Goal: Task Accomplishment & Management: Manage account settings

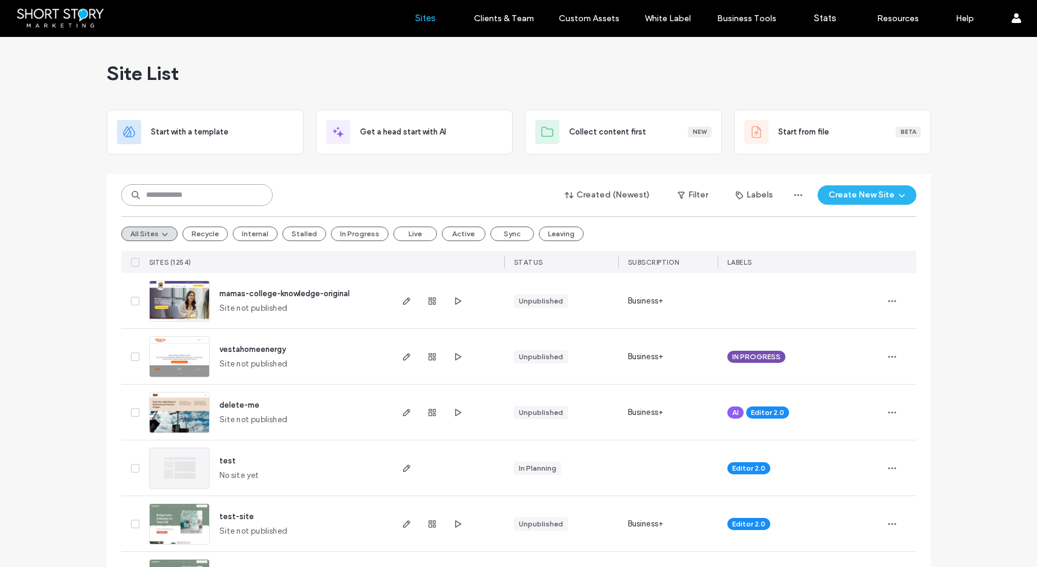
click at [179, 190] on input at bounding box center [197, 195] width 152 height 22
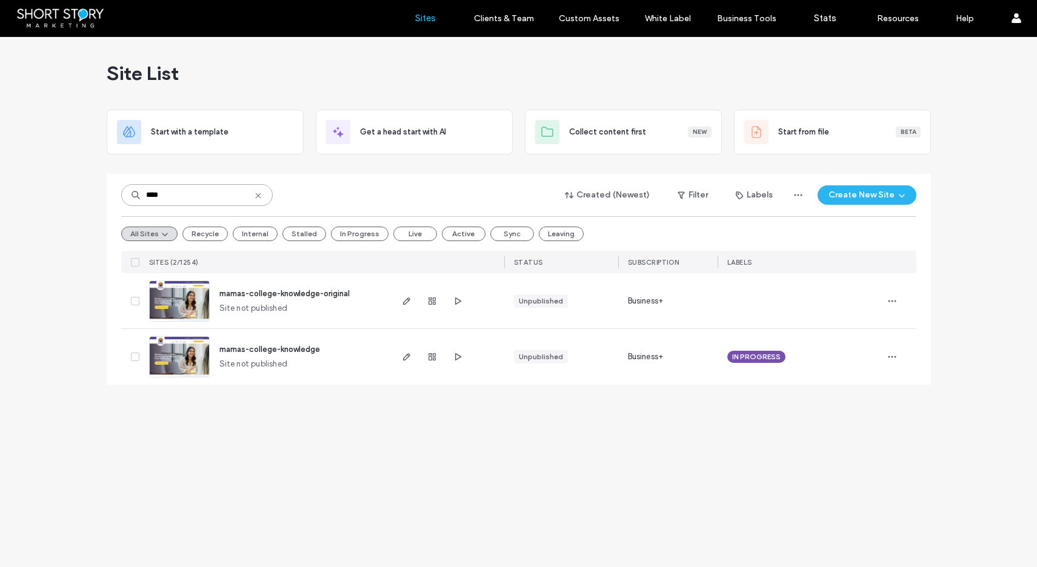
type input "****"
click at [134, 300] on icon at bounding box center [135, 302] width 5 height 4
click at [143, 193] on button "Assign Labels" at bounding box center [165, 195] width 88 height 19
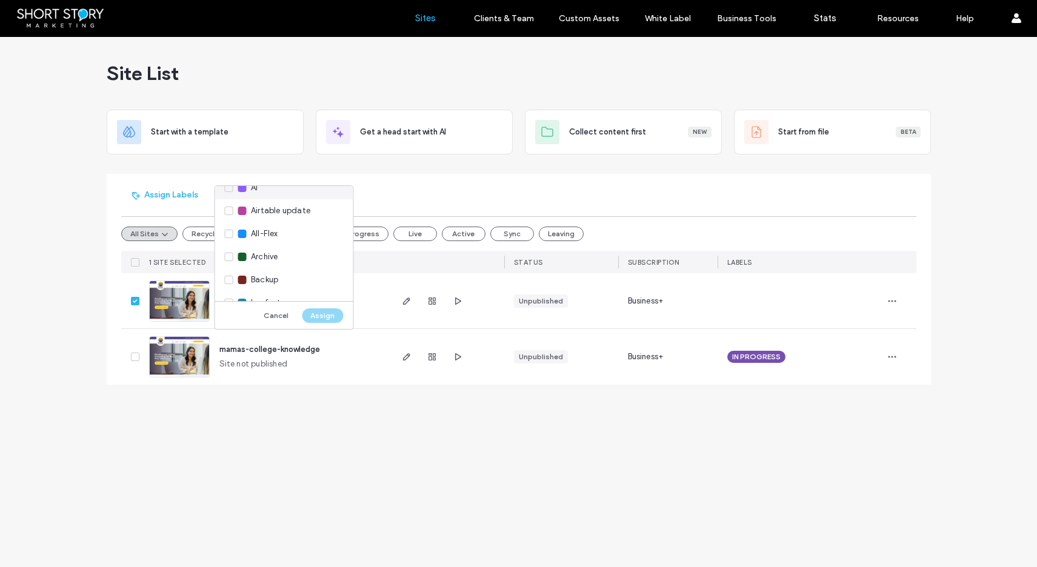
scroll to position [72, 0]
click at [224, 266] on div "Backup" at bounding box center [284, 268] width 138 height 23
click at [318, 314] on button "Assign" at bounding box center [322, 316] width 41 height 15
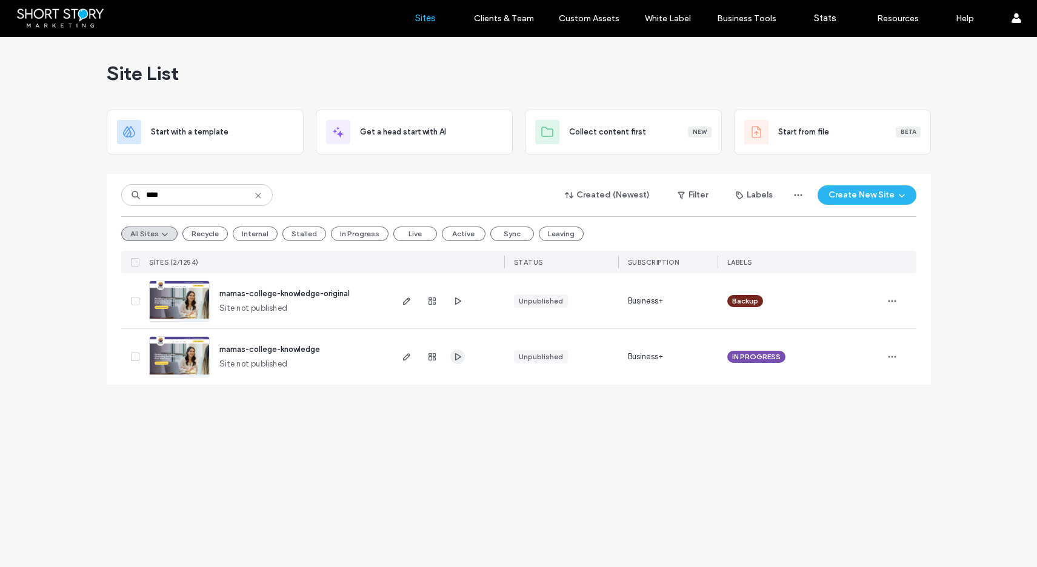
click at [454, 356] on icon "button" at bounding box center [458, 357] width 10 height 10
drag, startPoint x: 187, startPoint y: 198, endPoint x: 119, endPoint y: 193, distance: 68.7
click at [124, 196] on input "****" at bounding box center [197, 195] width 152 height 22
type input "*****"
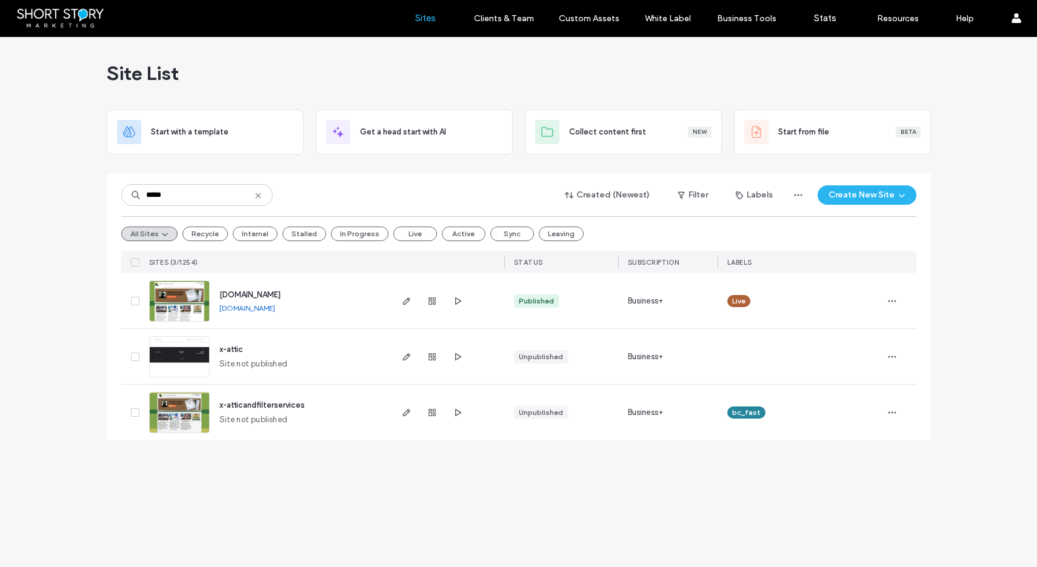
click at [267, 295] on span "[DOMAIN_NAME]" at bounding box center [249, 294] width 61 height 9
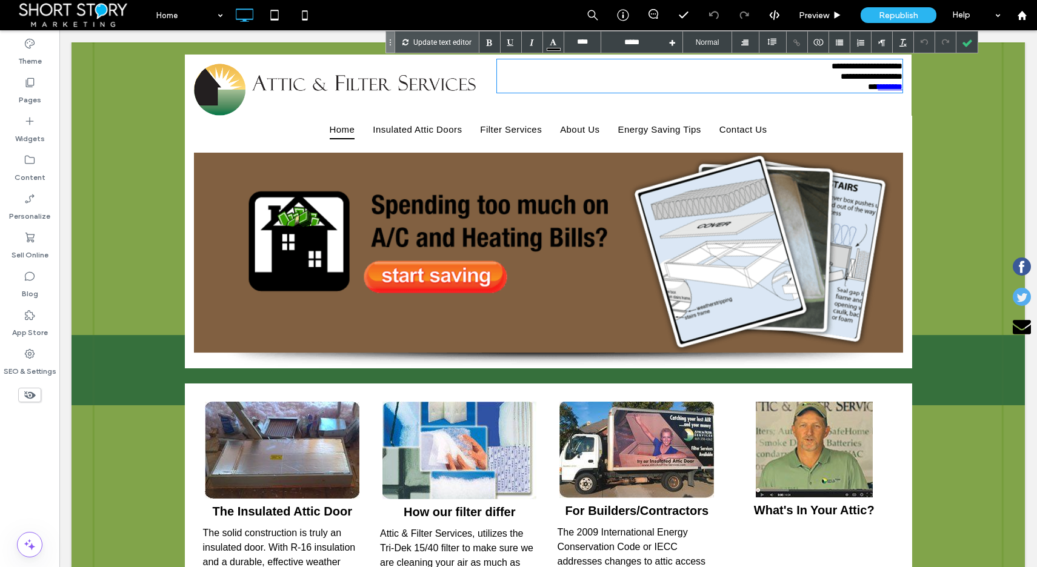
click at [880, 90] on link "********" at bounding box center [890, 86] width 25 height 8
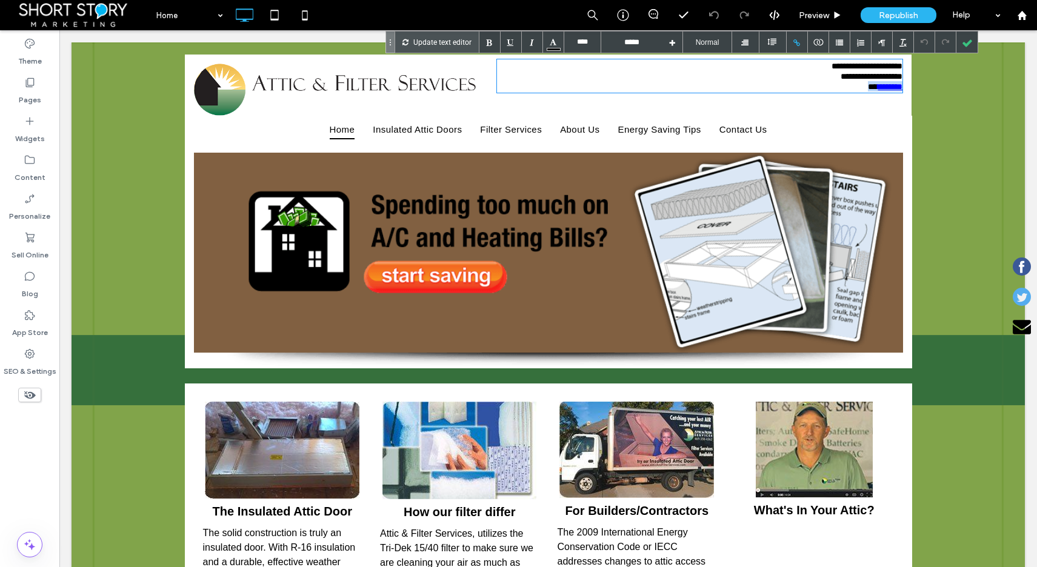
click at [878, 89] on link "********" at bounding box center [890, 86] width 25 height 8
type input "****"
type input "**********"
type input "****"
type input "*****"
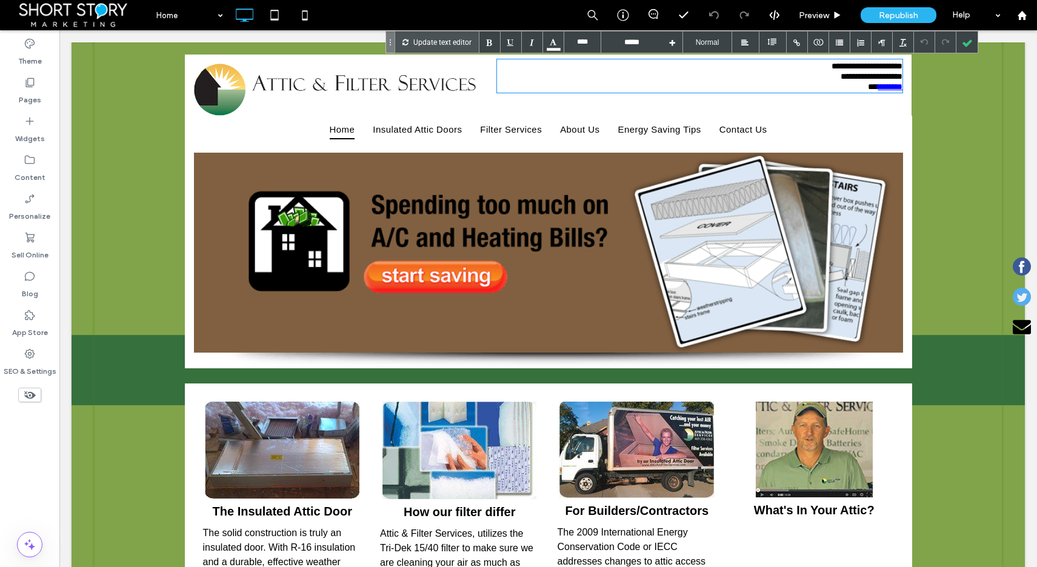
click at [842, 64] on span "**********" at bounding box center [867, 76] width 71 height 29
drag, startPoint x: 868, startPoint y: 87, endPoint x: 928, endPoint y: 99, distance: 61.7
click at [899, 90] on div "**********" at bounding box center [700, 85] width 424 height 61
click at [797, 42] on div at bounding box center [797, 42] width 21 height 21
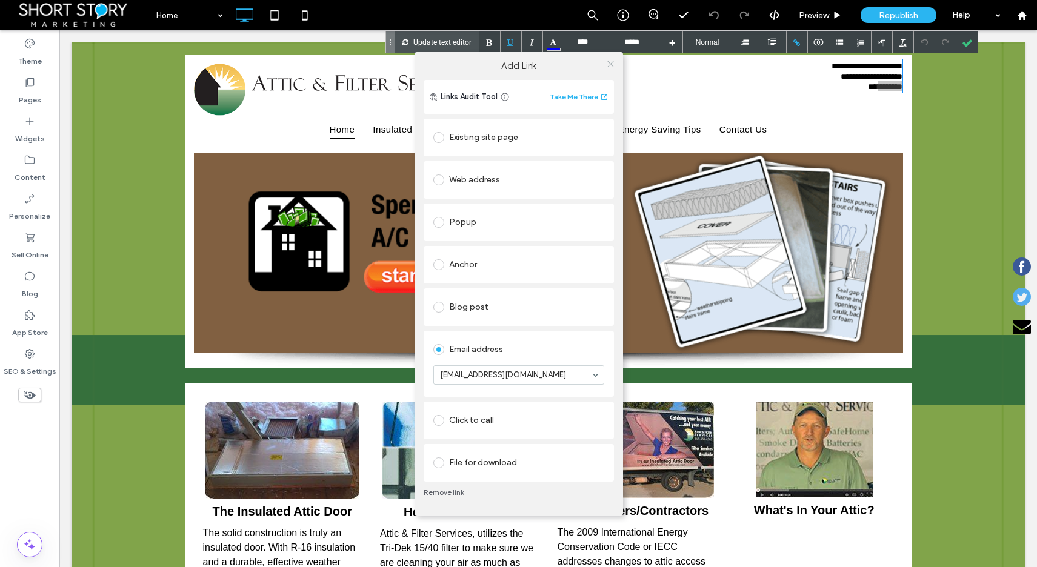
click at [607, 62] on icon at bounding box center [610, 63] width 9 height 9
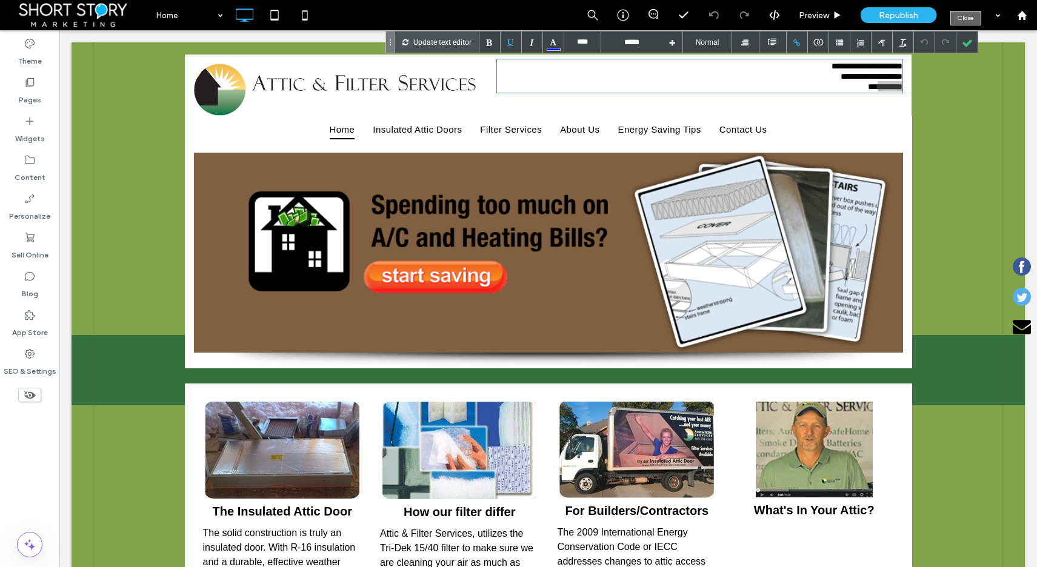
click at [970, 45] on div at bounding box center [967, 42] width 21 height 21
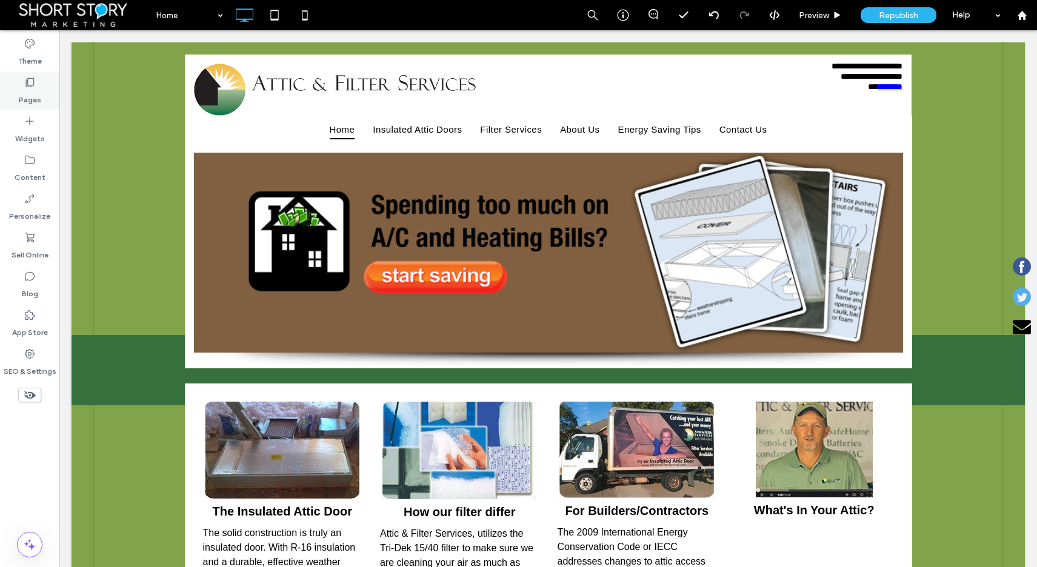
click at [22, 85] on div "Pages" at bounding box center [29, 91] width 59 height 39
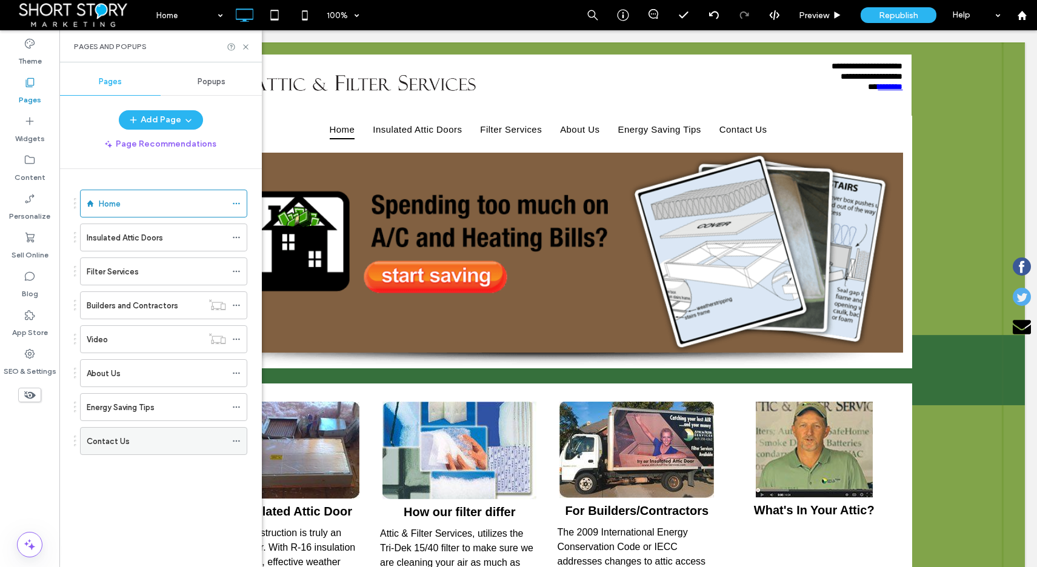
click at [116, 443] on label "Contact Us" at bounding box center [108, 441] width 43 height 21
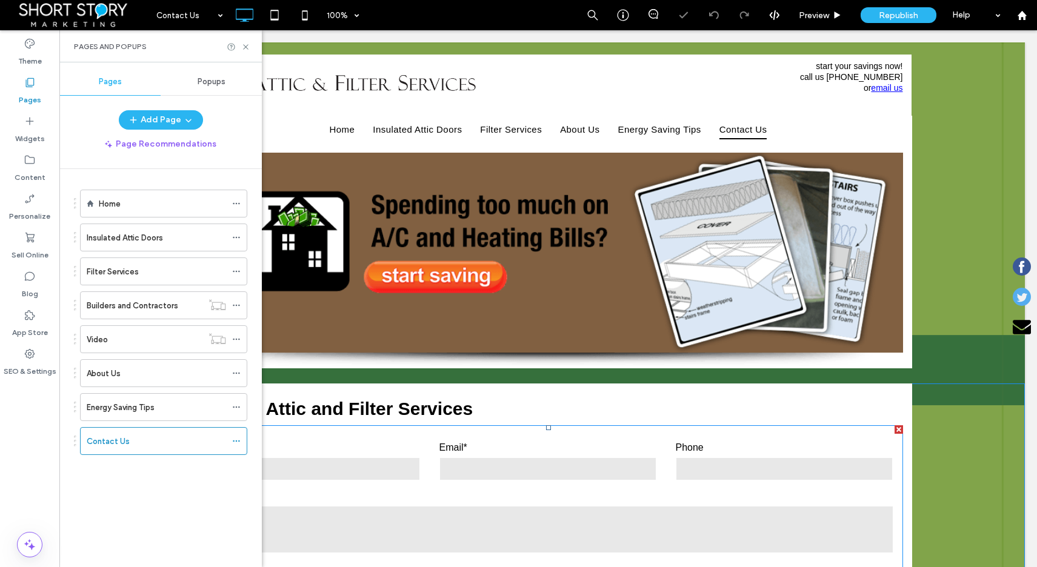
click at [357, 490] on label "Message*" at bounding box center [548, 496] width 691 height 15
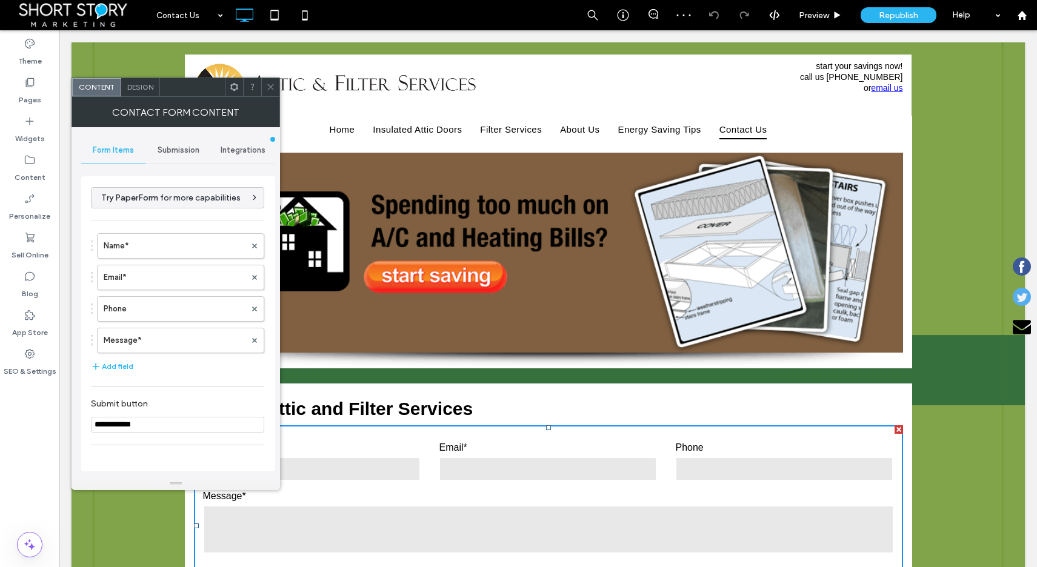
click at [175, 149] on span "Submission" at bounding box center [179, 151] width 42 height 10
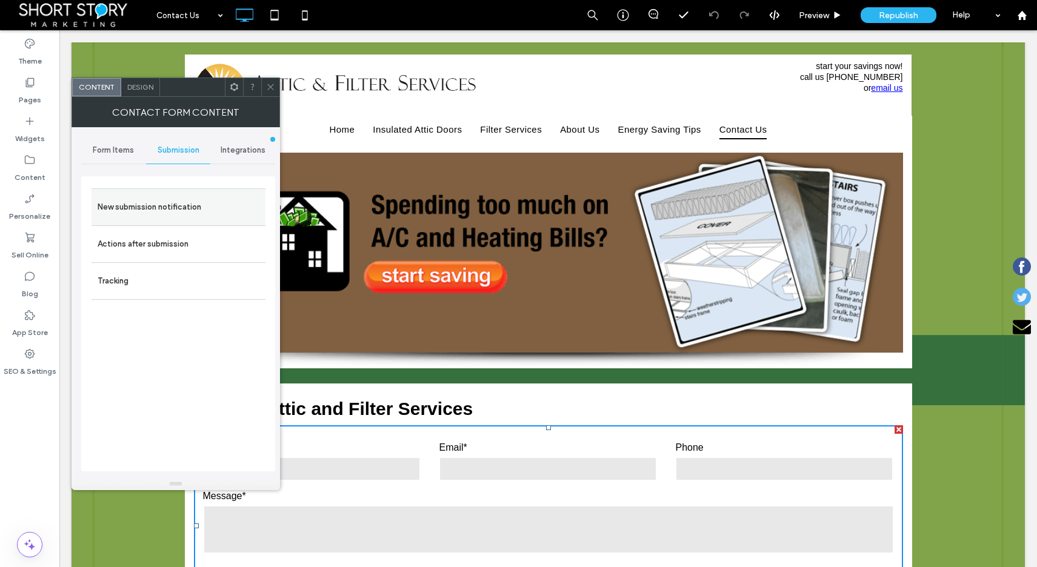
click at [160, 207] on label "New submission notification" at bounding box center [179, 207] width 162 height 24
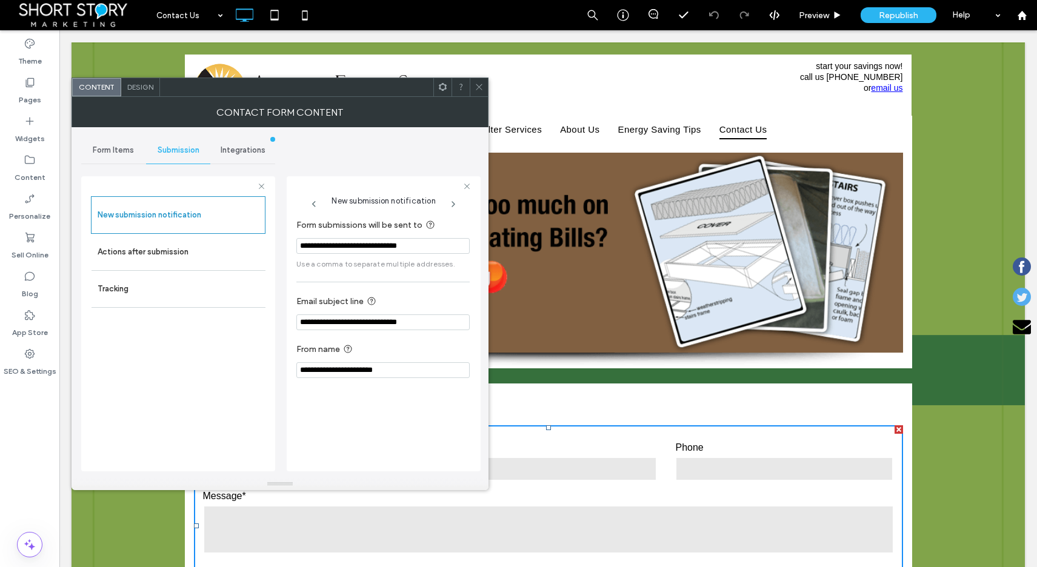
click at [427, 248] on input "**********" at bounding box center [382, 246] width 173 height 16
paste input "**********"
type input "**********"
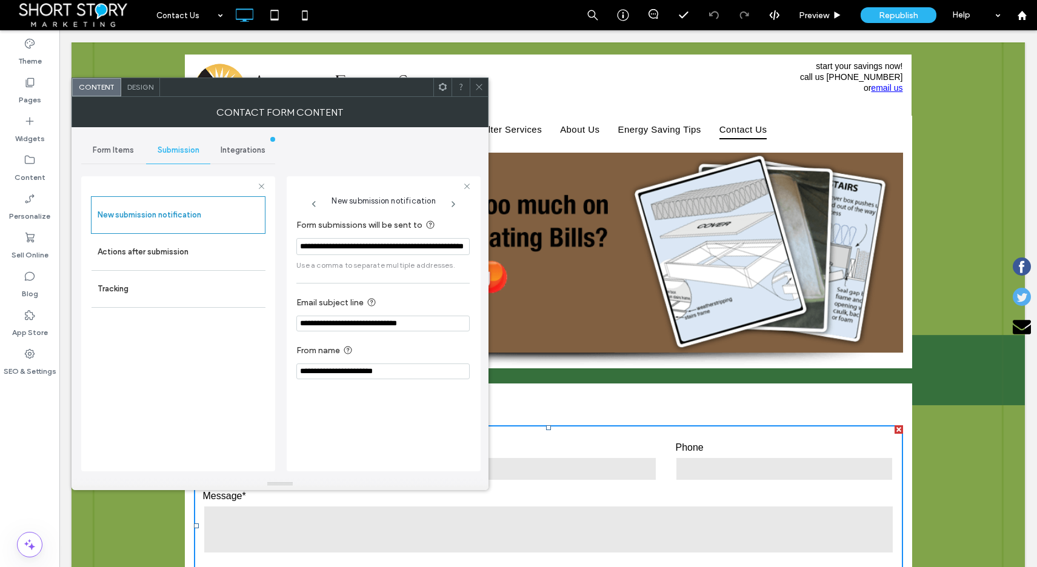
click at [370, 177] on div "**********" at bounding box center [384, 323] width 194 height 295
click at [238, 147] on span "Integrations" at bounding box center [243, 151] width 45 height 10
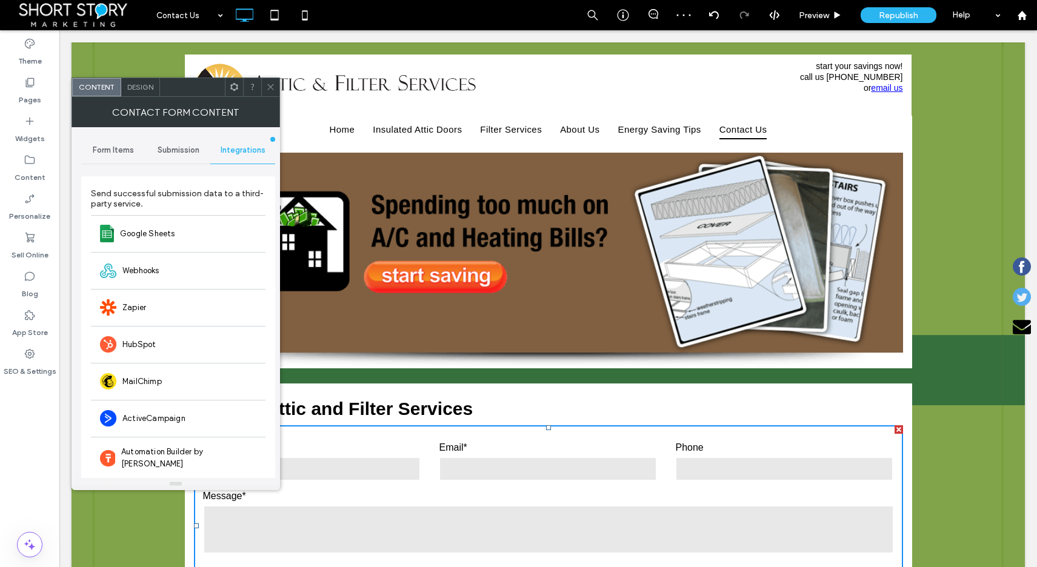
click at [172, 148] on span "Submission" at bounding box center [179, 151] width 42 height 10
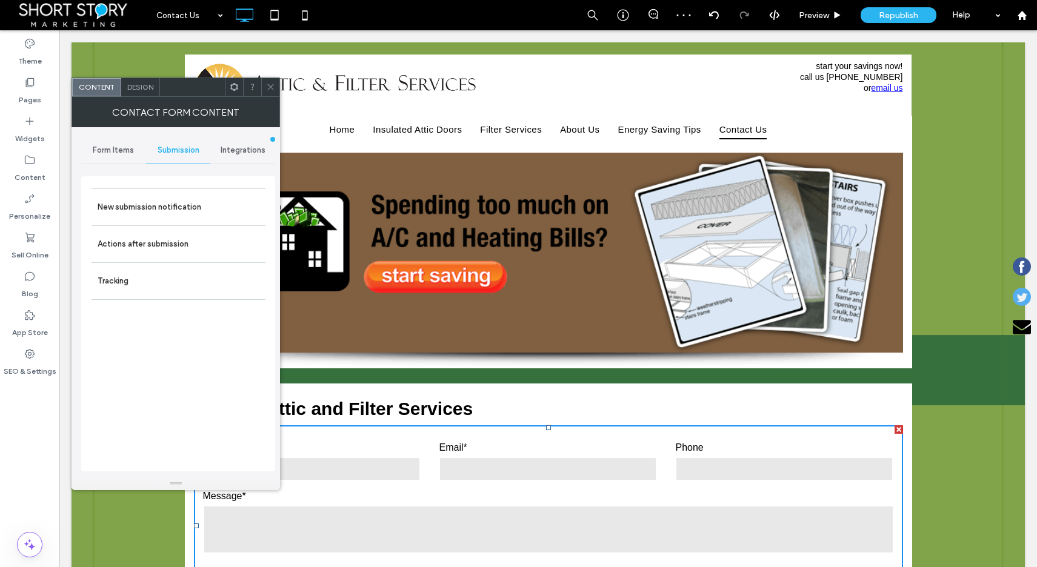
click at [177, 154] on span "Submission" at bounding box center [179, 151] width 42 height 10
click at [113, 152] on span "Form Items" at bounding box center [113, 151] width 41 height 10
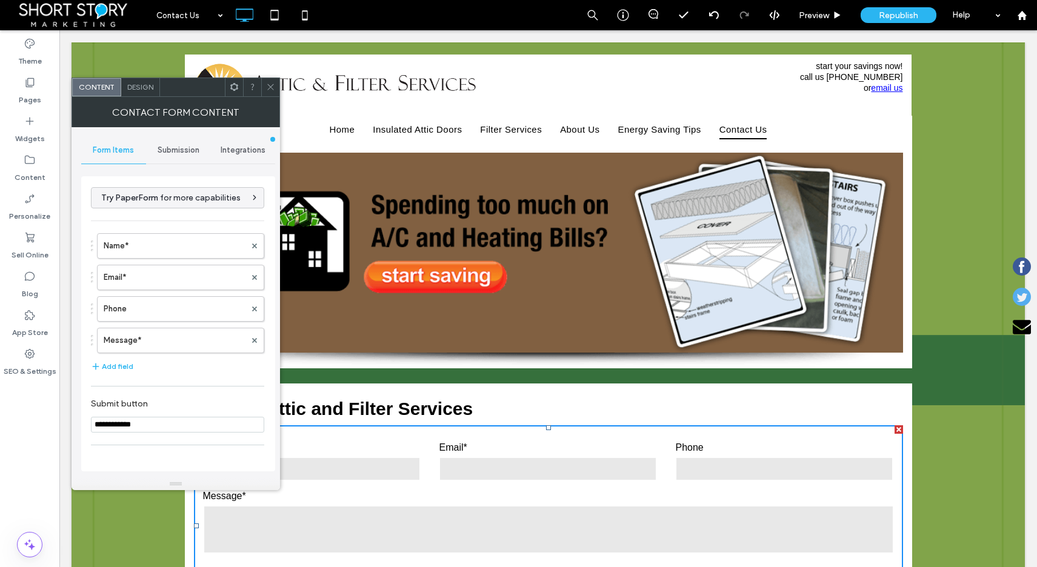
drag, startPoint x: 270, startPoint y: 82, endPoint x: 276, endPoint y: 87, distance: 7.4
click at [272, 84] on icon at bounding box center [270, 86] width 9 height 9
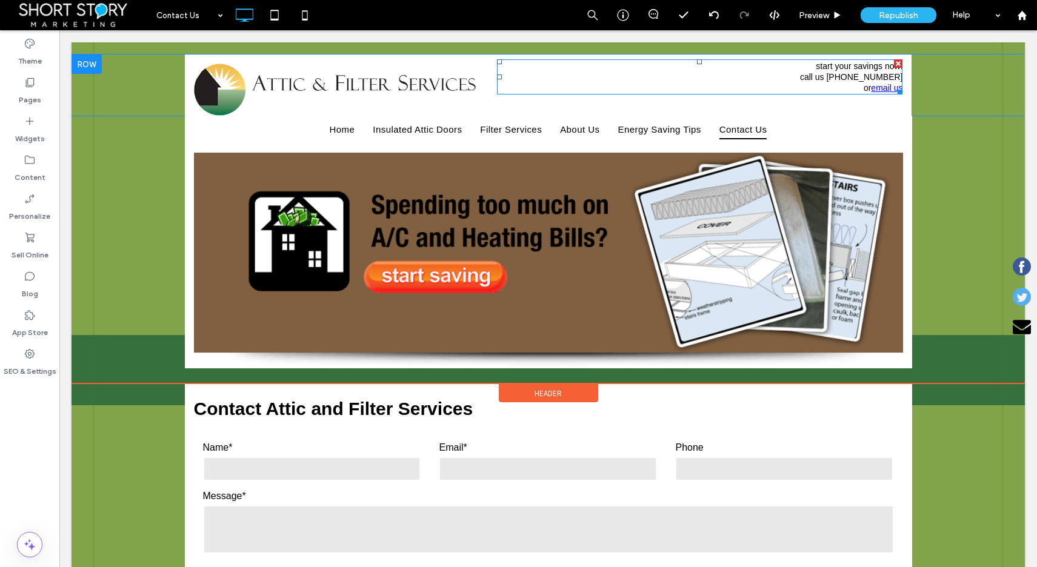
click at [879, 90] on link "email us" at bounding box center [887, 88] width 32 height 10
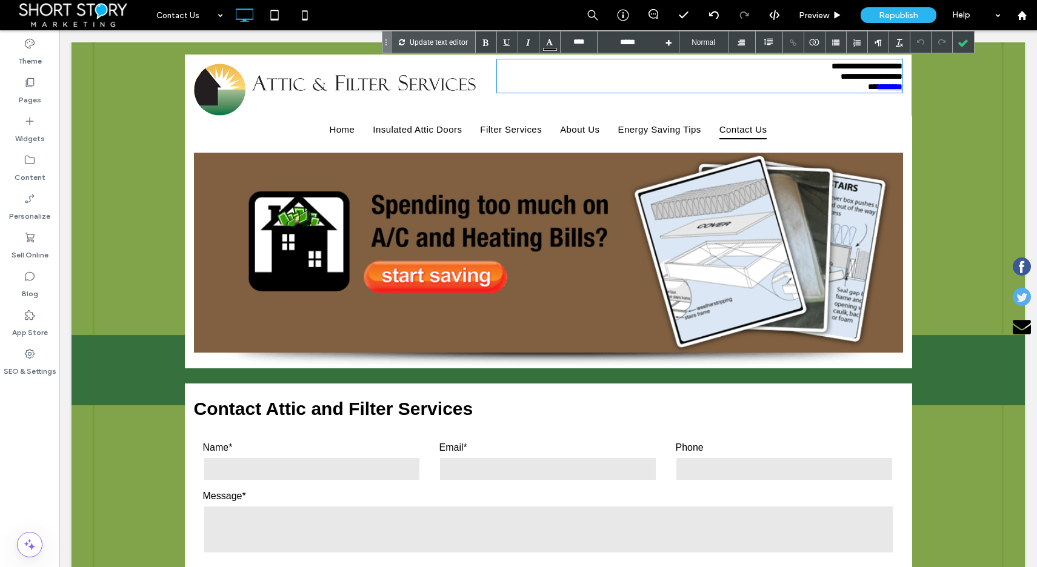
click at [878, 89] on link "********" at bounding box center [890, 86] width 25 height 8
drag, startPoint x: 868, startPoint y: 89, endPoint x: 900, endPoint y: 89, distance: 32.1
click at [900, 89] on div "**********" at bounding box center [700, 85] width 424 height 61
click at [792, 40] on div at bounding box center [793, 42] width 21 height 21
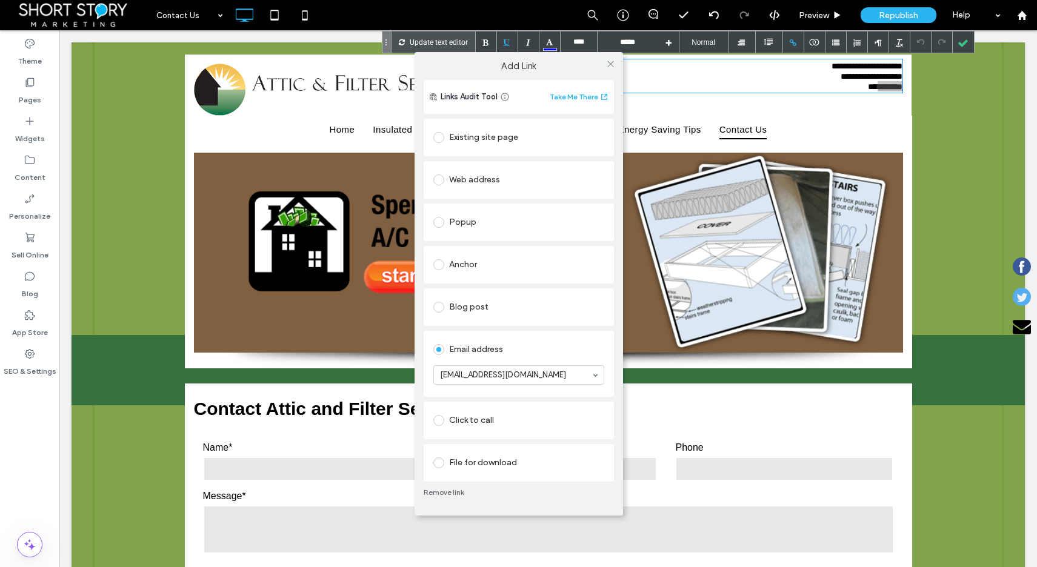
click at [445, 138] on label at bounding box center [441, 137] width 16 height 11
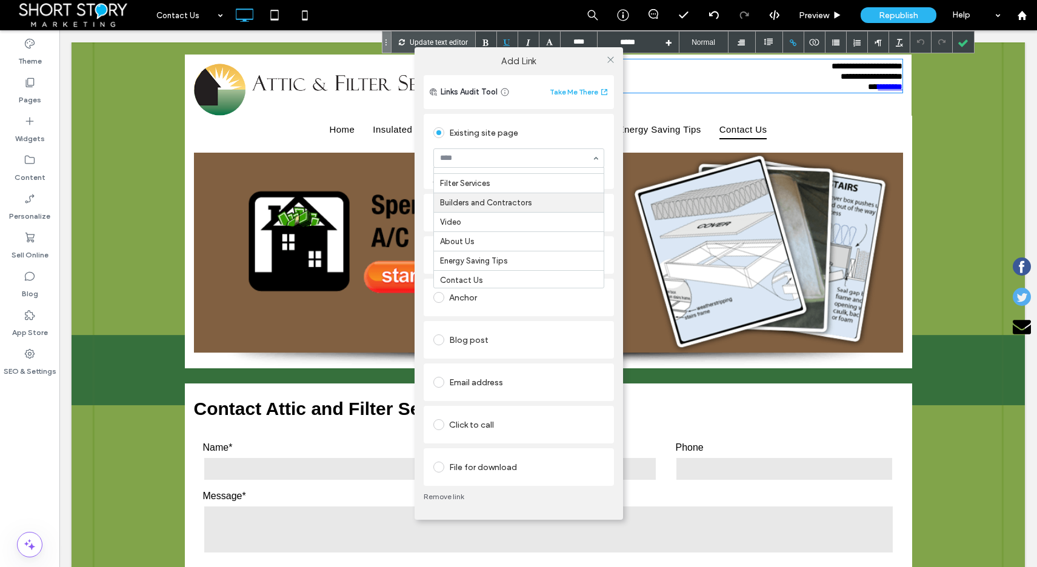
scroll to position [39, 0]
drag, startPoint x: 586, startPoint y: 58, endPoint x: 595, endPoint y: 55, distance: 9.0
click at [587, 58] on label "Add Link" at bounding box center [519, 61] width 192 height 11
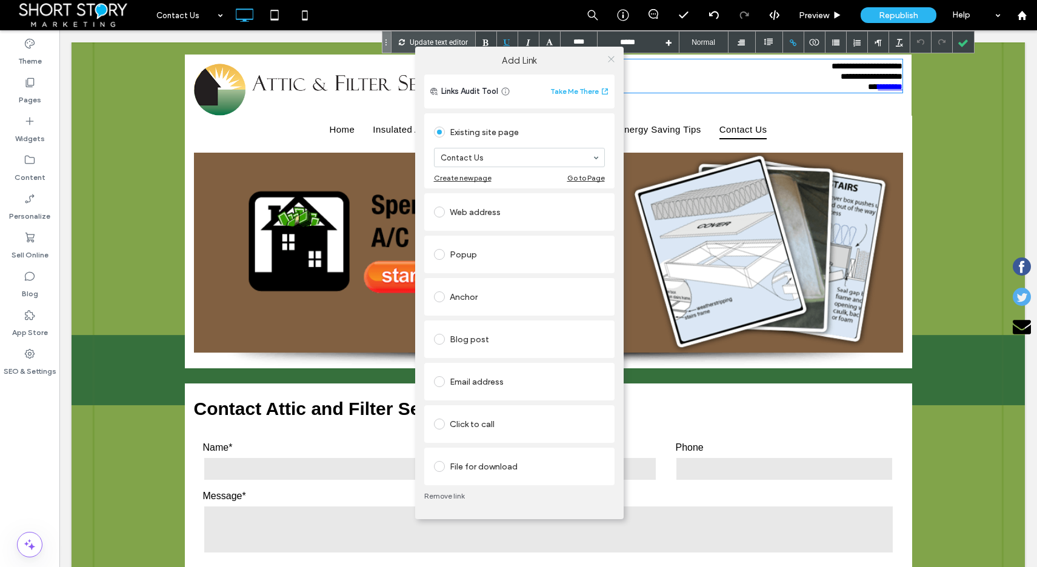
click at [609, 57] on icon at bounding box center [611, 59] width 9 height 9
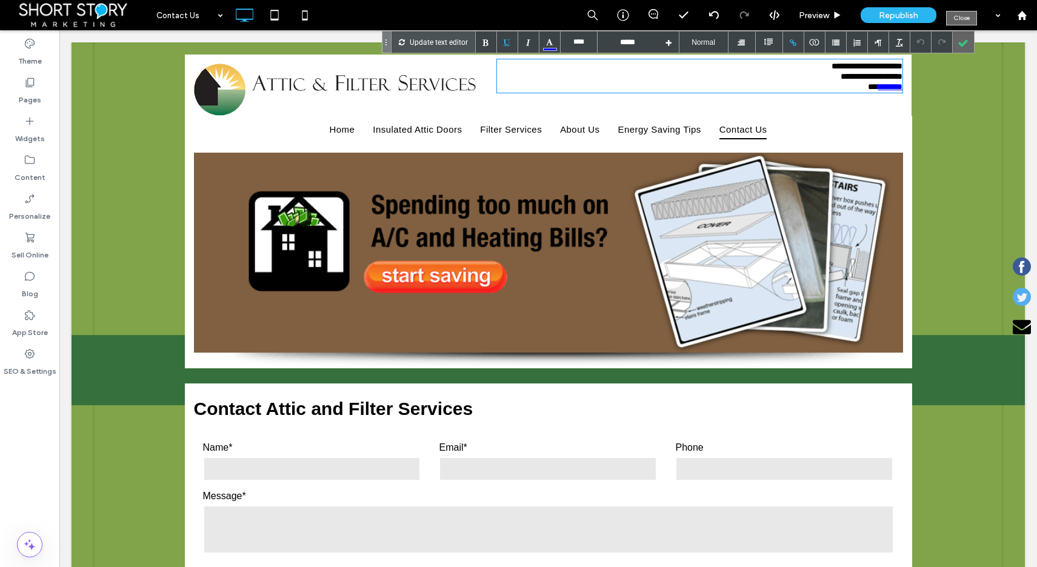
click at [962, 42] on div at bounding box center [963, 42] width 21 height 21
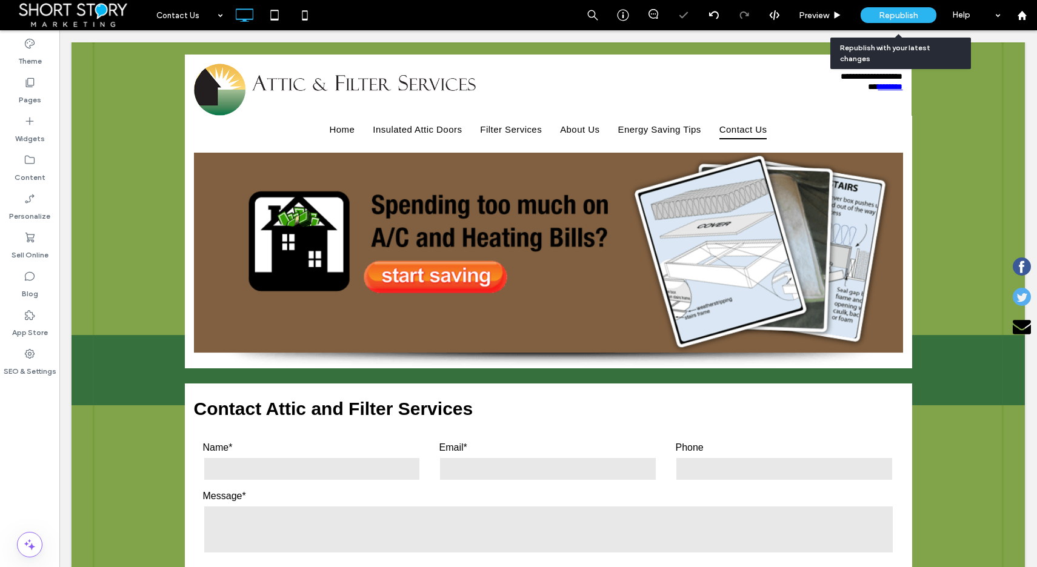
click at [906, 13] on span "Republish" at bounding box center [898, 15] width 39 height 10
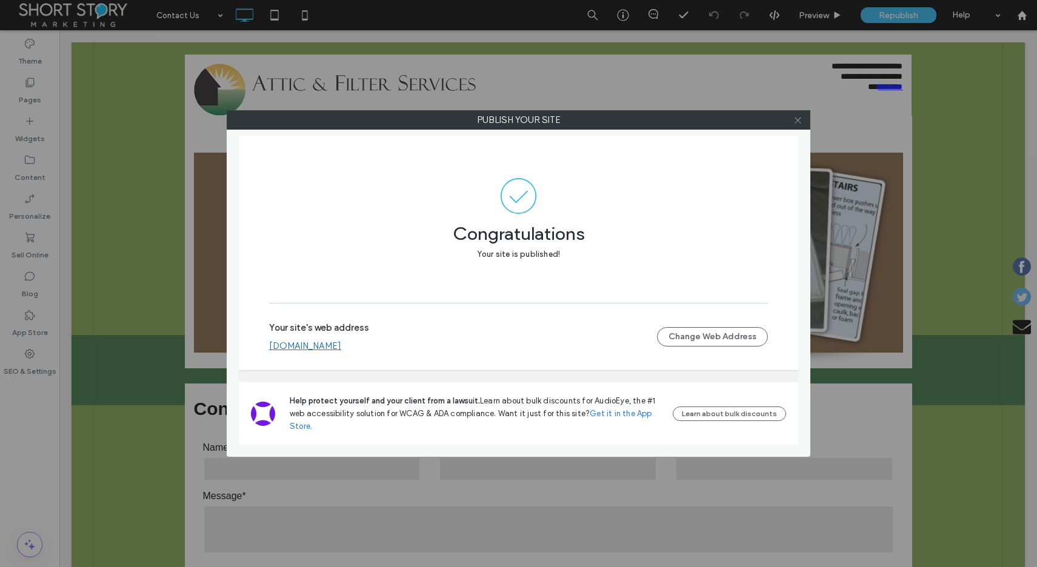
click at [797, 119] on icon at bounding box center [798, 120] width 9 height 9
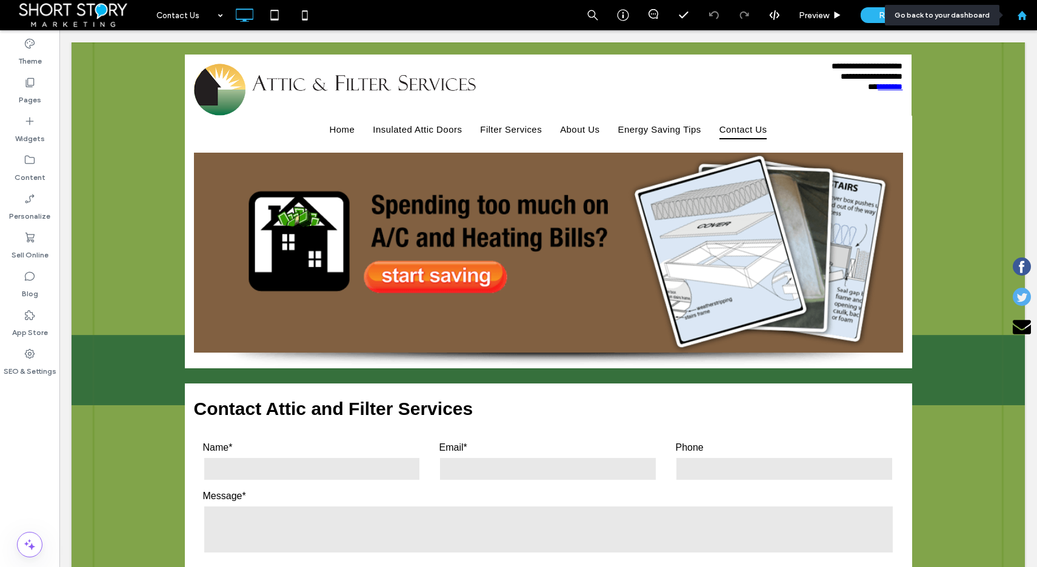
click at [1023, 16] on use at bounding box center [1021, 14] width 9 height 9
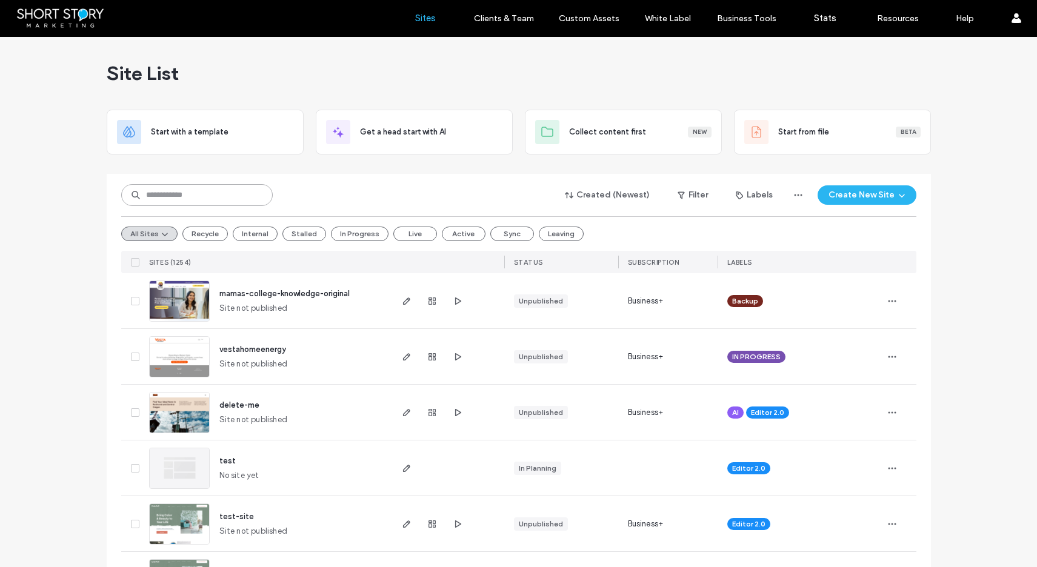
click at [209, 196] on input at bounding box center [197, 195] width 152 height 22
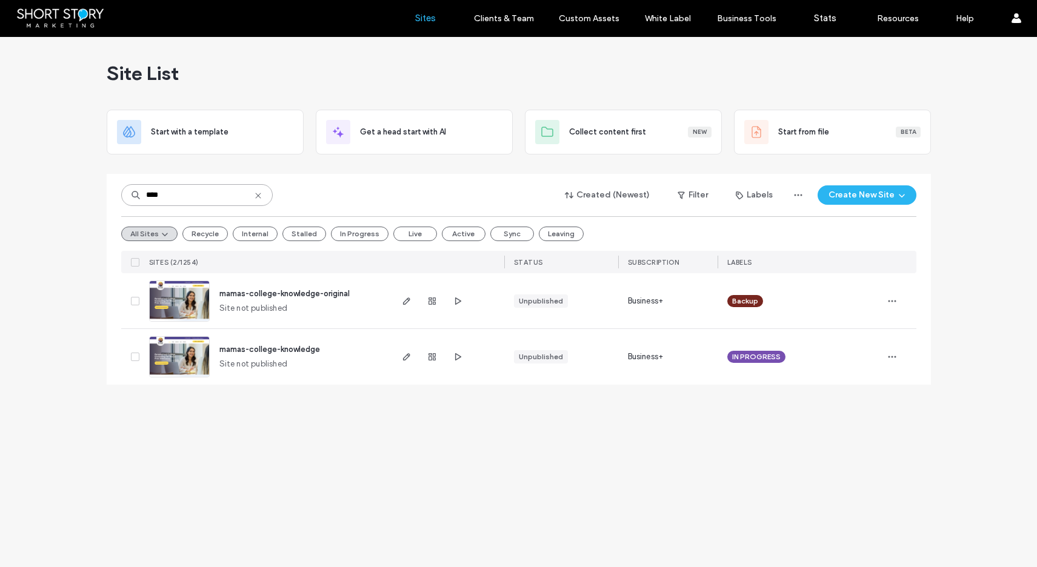
type input "****"
drag, startPoint x: 318, startPoint y: 349, endPoint x: 220, endPoint y: 352, distance: 98.2
click at [220, 352] on div "mamas-college-knowledge Site not published" at bounding box center [300, 357] width 180 height 56
copy span "mamas-college-knowledge"
click at [260, 349] on span "mamas-college-knowledge" at bounding box center [269, 349] width 101 height 9
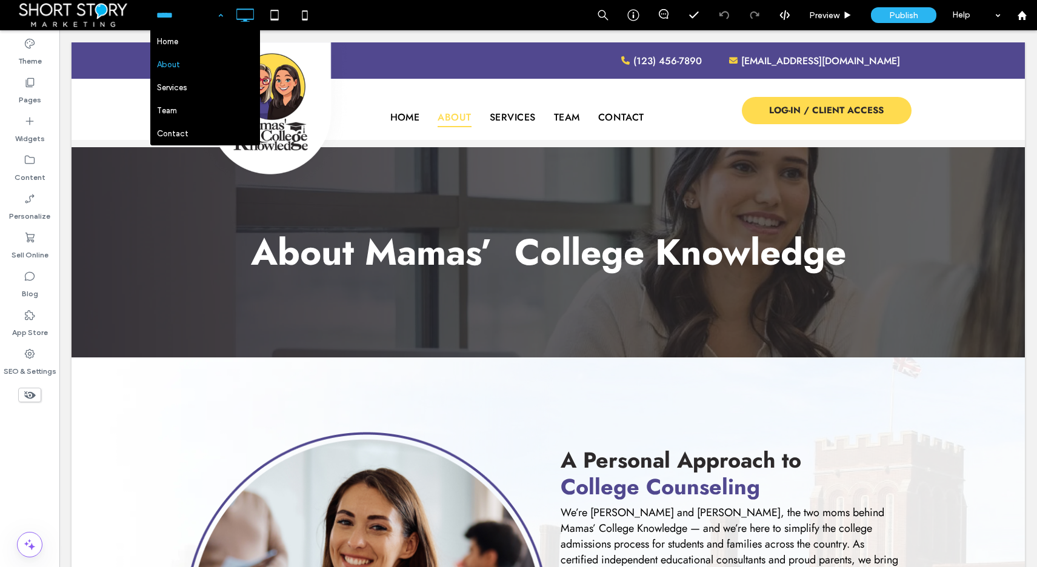
click at [164, 17] on input at bounding box center [186, 15] width 61 height 30
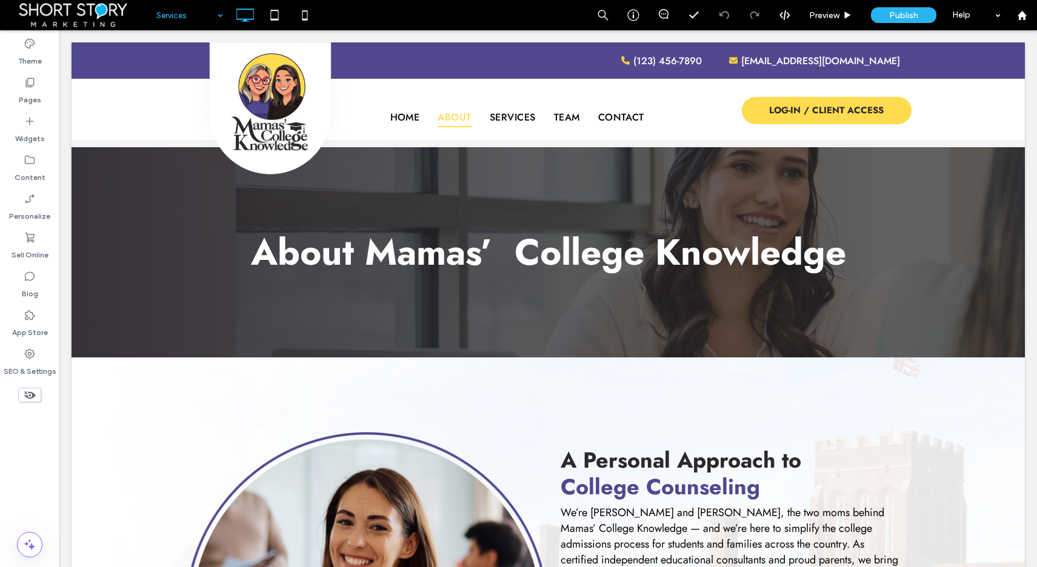
drag, startPoint x: 169, startPoint y: 87, endPoint x: 176, endPoint y: 86, distance: 7.9
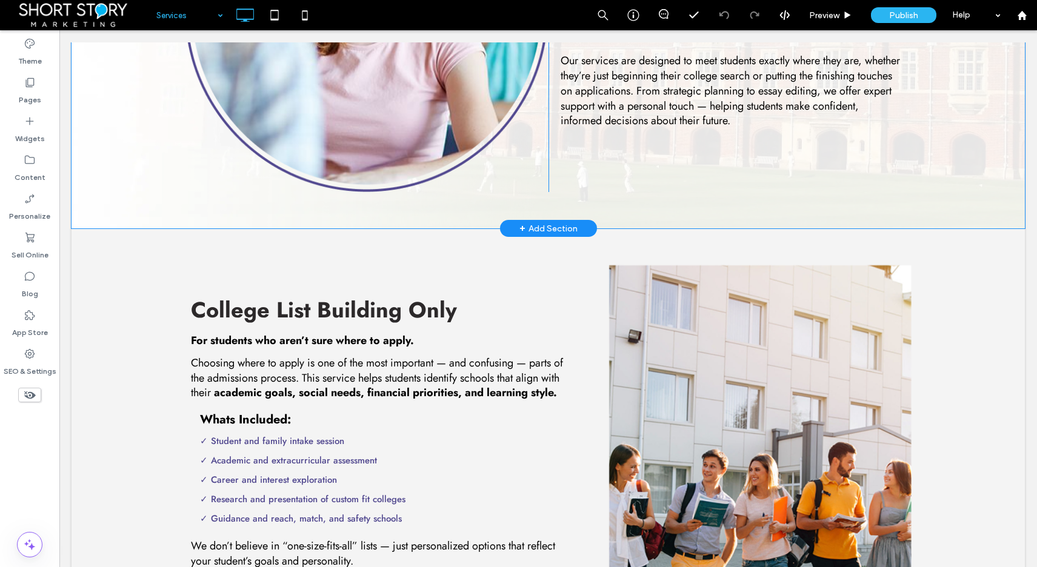
scroll to position [443, 0]
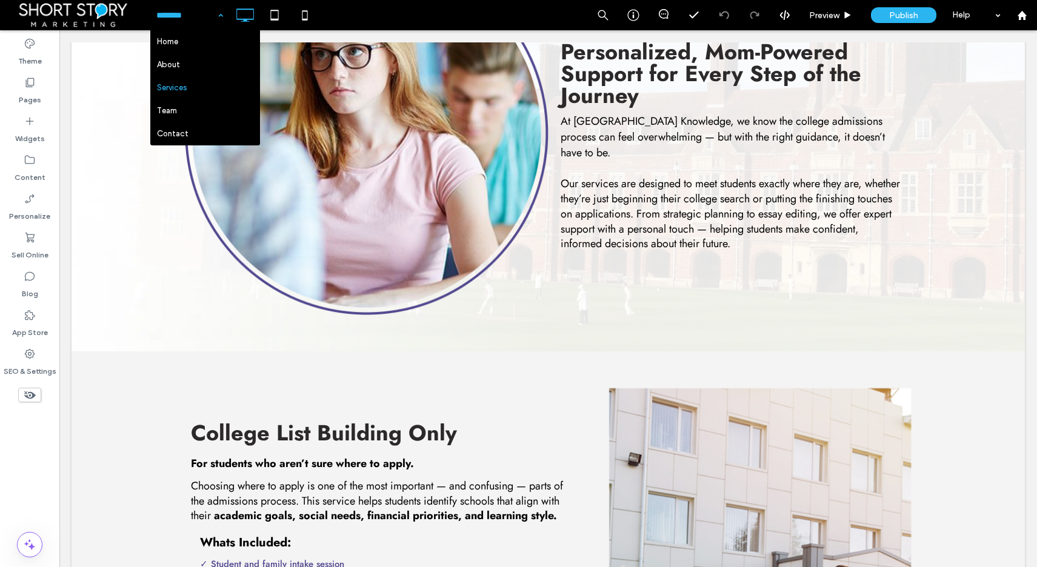
click at [185, 19] on input at bounding box center [186, 15] width 61 height 30
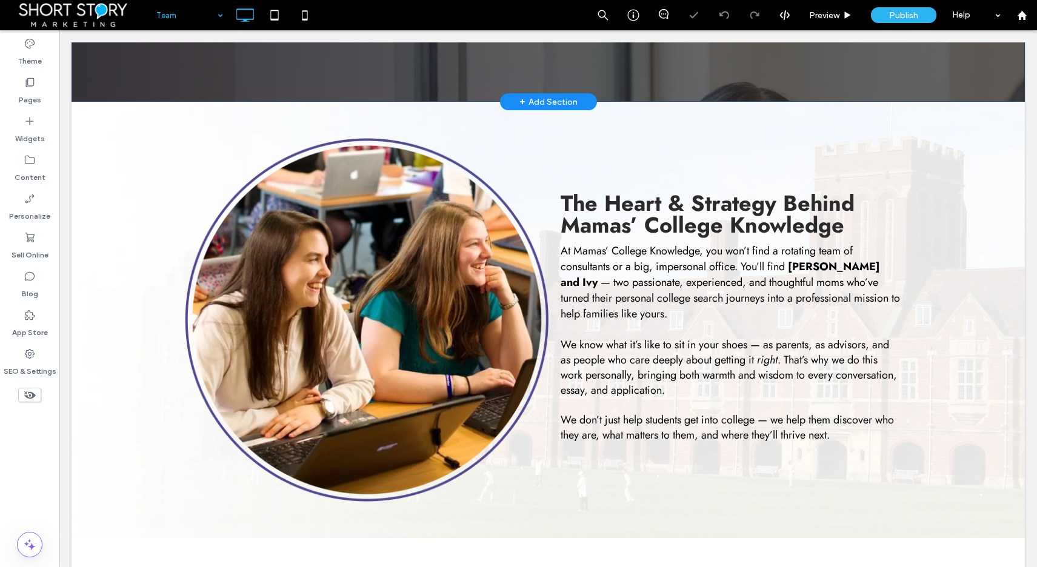
scroll to position [256, 0]
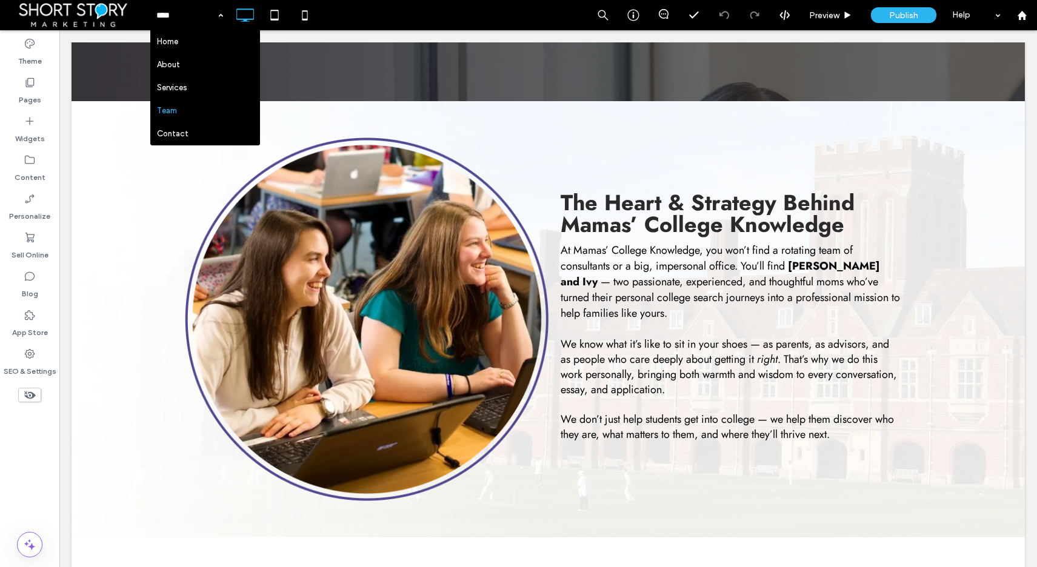
drag, startPoint x: 166, startPoint y: 61, endPoint x: 192, endPoint y: 72, distance: 28.8
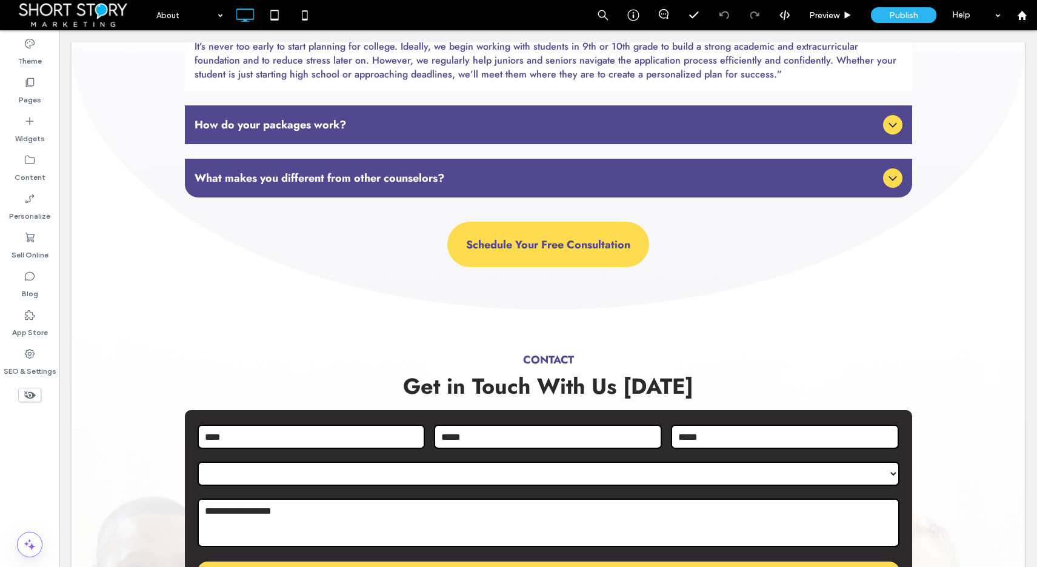
scroll to position [4005, 0]
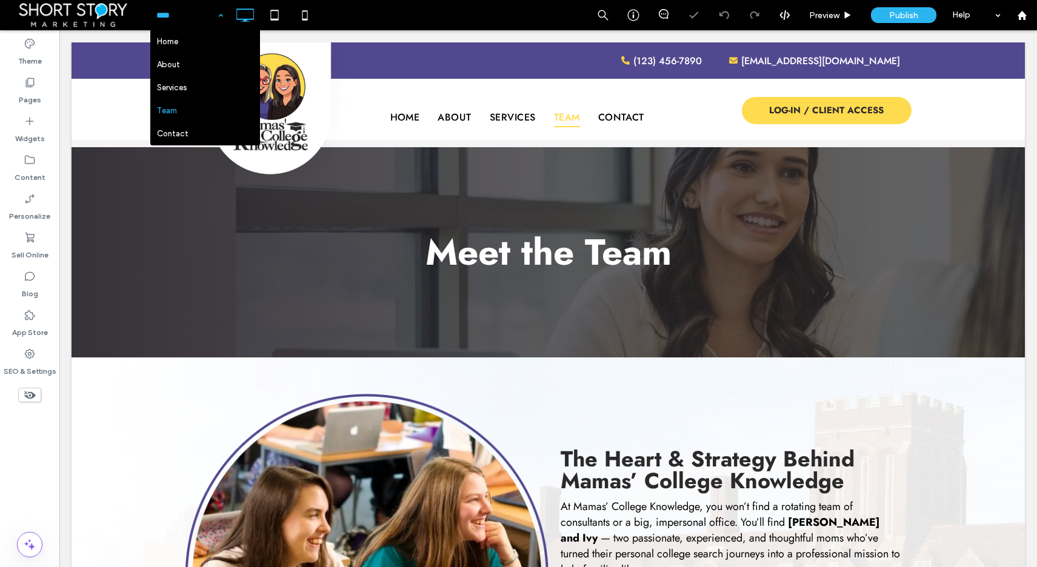
click at [172, 11] on input at bounding box center [186, 15] width 61 height 30
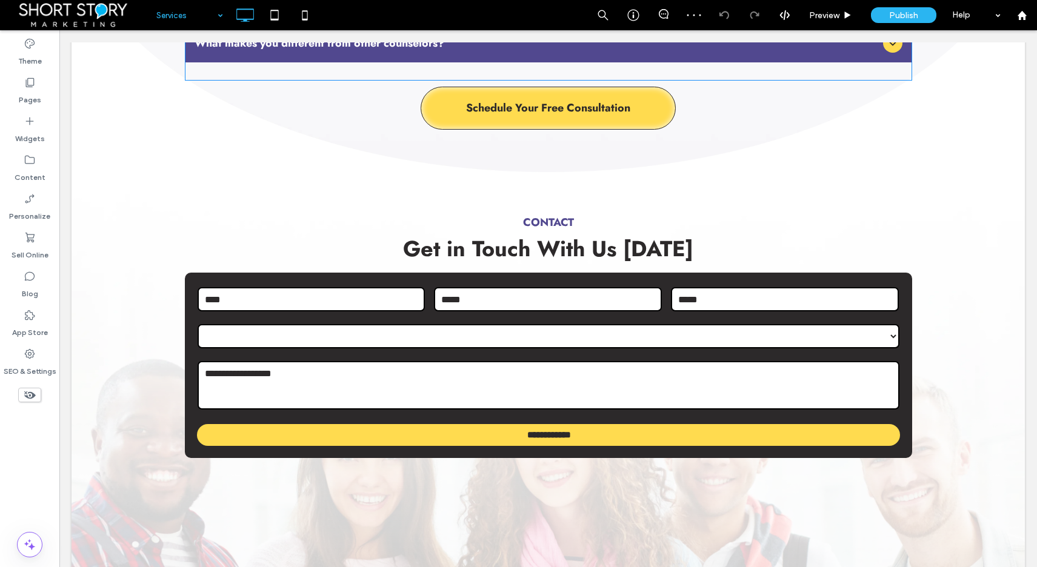
scroll to position [3780, 0]
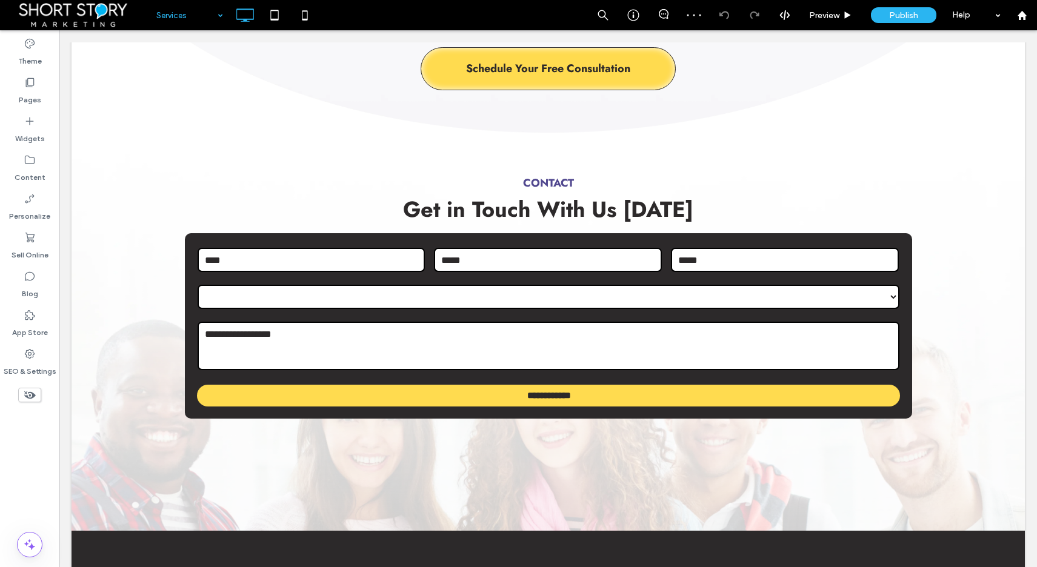
click at [171, 12] on input at bounding box center [186, 15] width 61 height 30
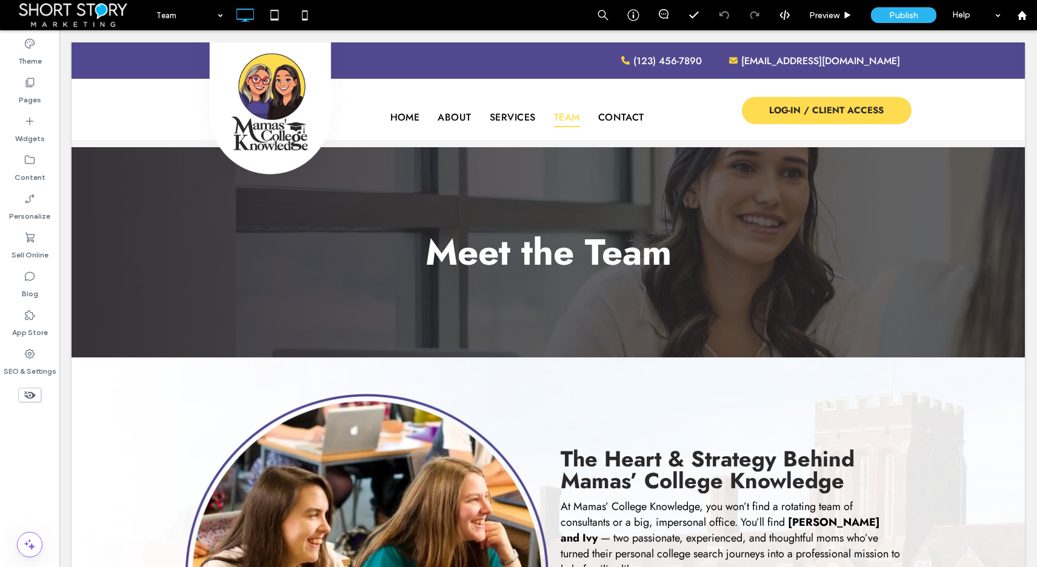
scroll to position [0, 0]
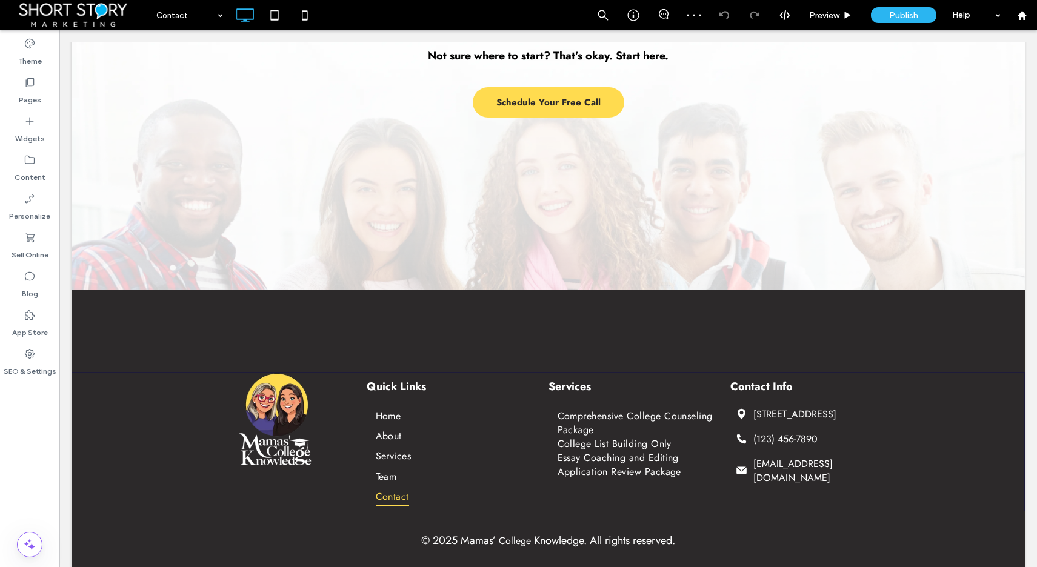
scroll to position [1271, 0]
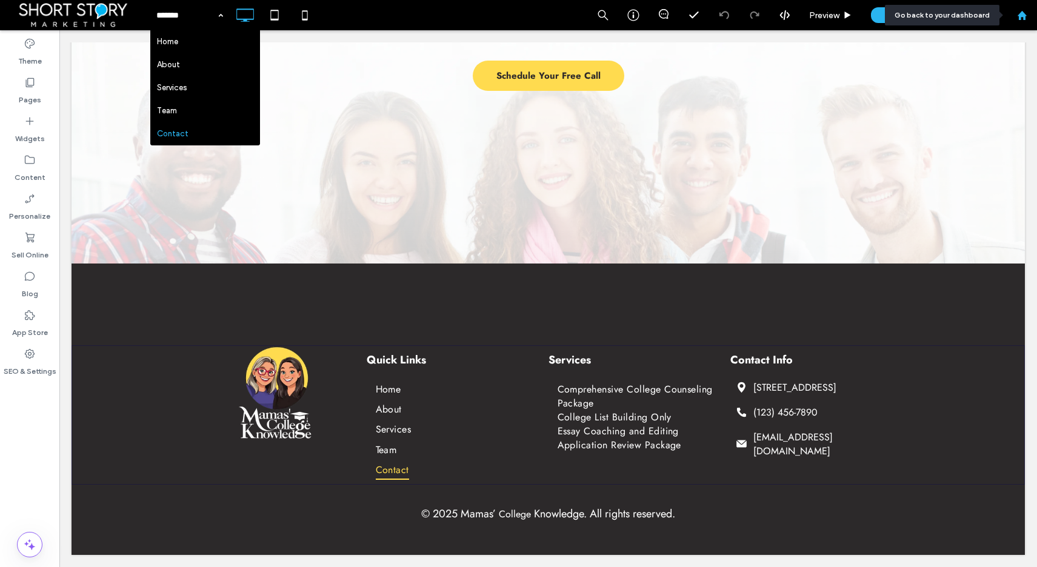
click at [1023, 15] on use at bounding box center [1021, 14] width 9 height 9
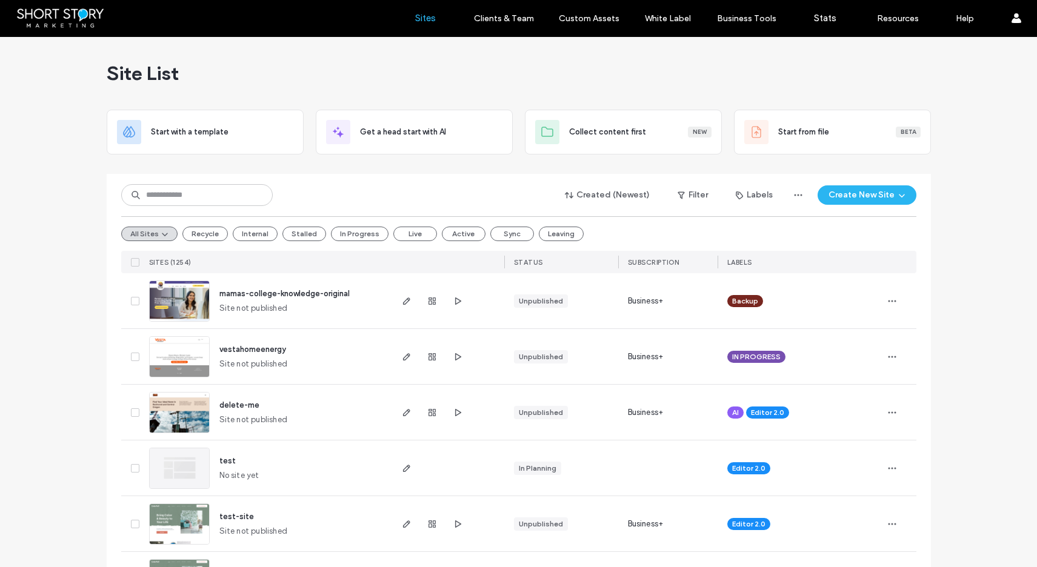
drag, startPoint x: 61, startPoint y: 297, endPoint x: 163, endPoint y: 340, distance: 111.1
click at [198, 194] on input at bounding box center [197, 195] width 152 height 22
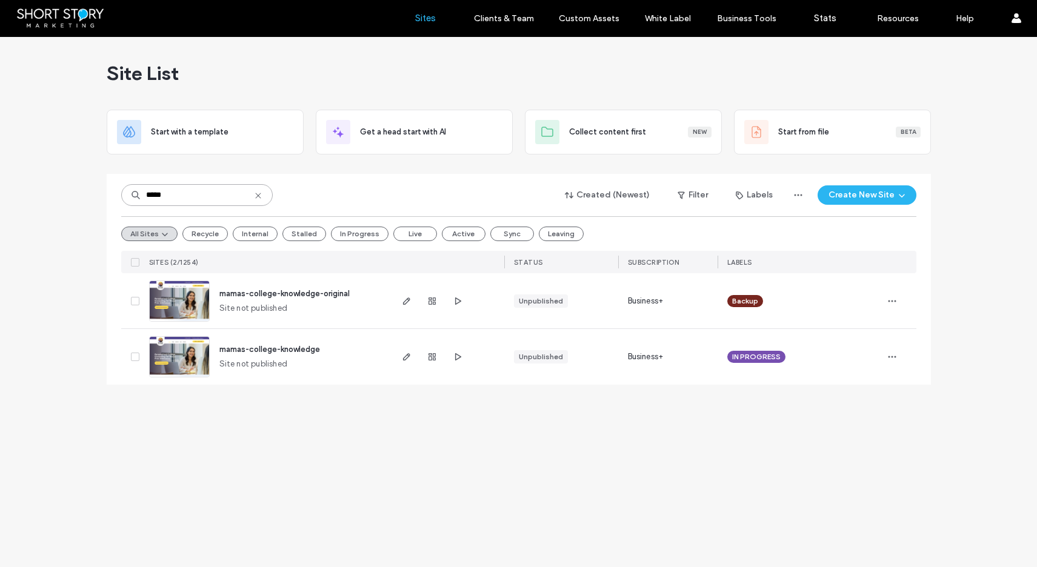
type input "*****"
click at [276, 349] on span "mamas-college-knowledge" at bounding box center [269, 349] width 101 height 9
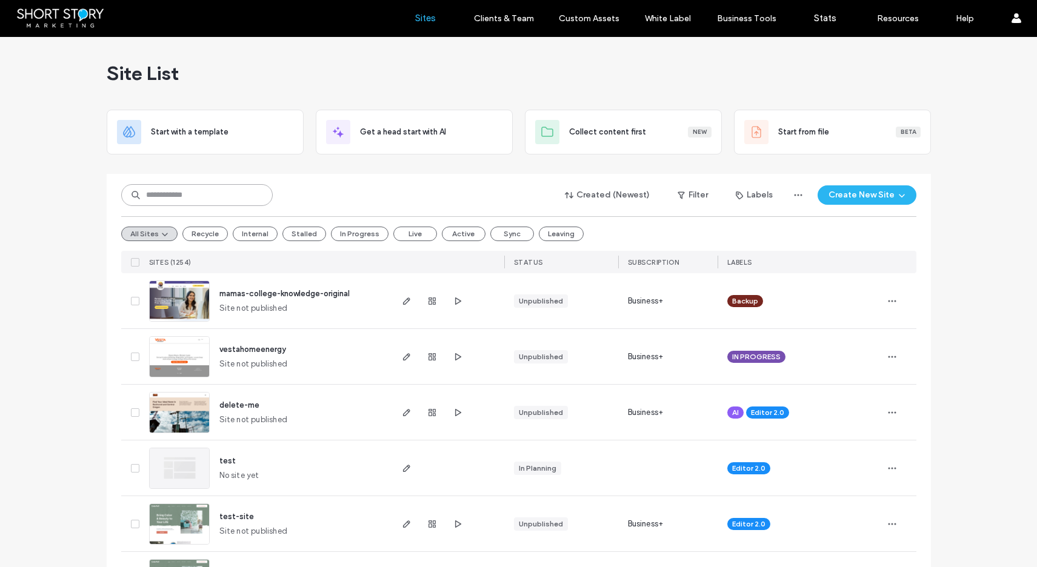
click at [193, 195] on input at bounding box center [197, 195] width 152 height 22
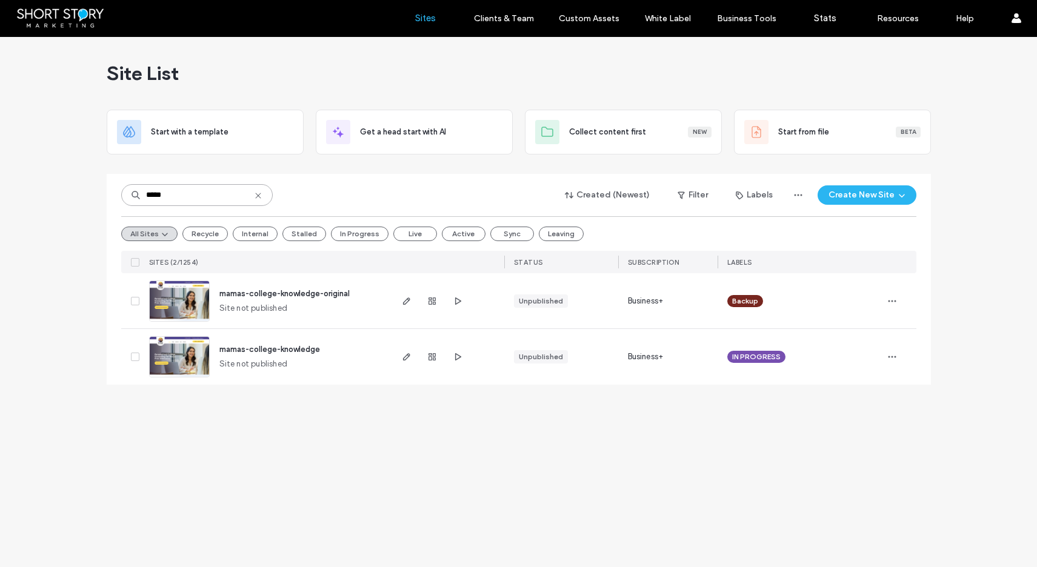
type input "*****"
click at [274, 346] on span "mamas-college-knowledge" at bounding box center [269, 349] width 101 height 9
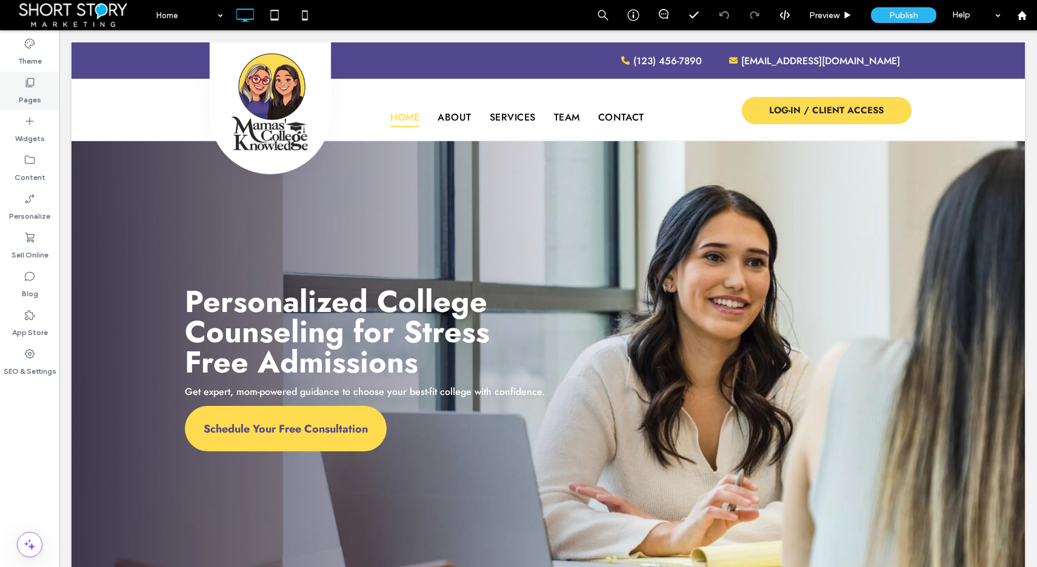
drag, startPoint x: 26, startPoint y: 89, endPoint x: 50, endPoint y: 96, distance: 25.3
click at [26, 88] on div "Pages" at bounding box center [29, 91] width 59 height 39
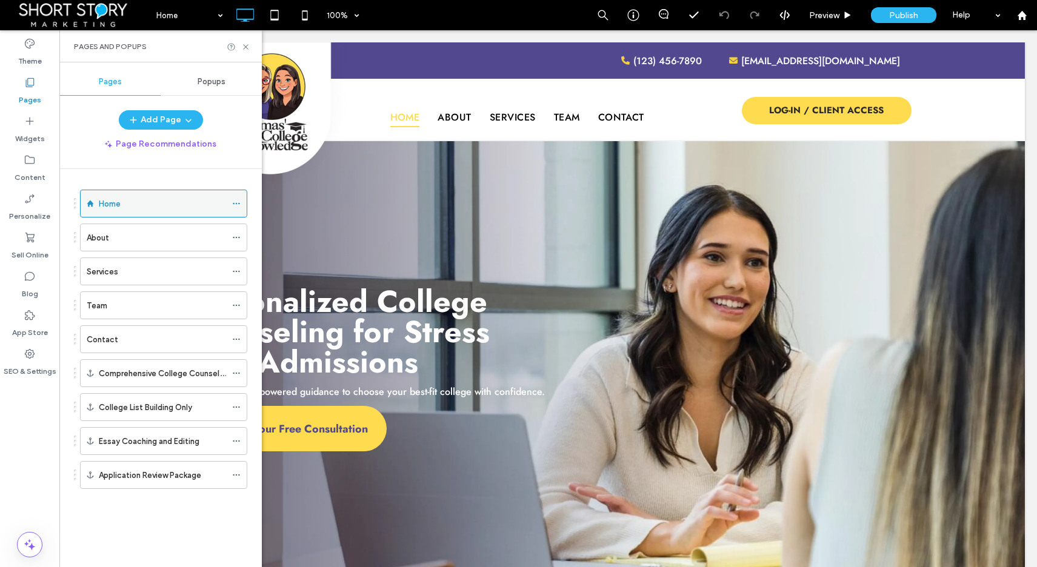
click at [236, 206] on icon at bounding box center [236, 203] width 8 height 8
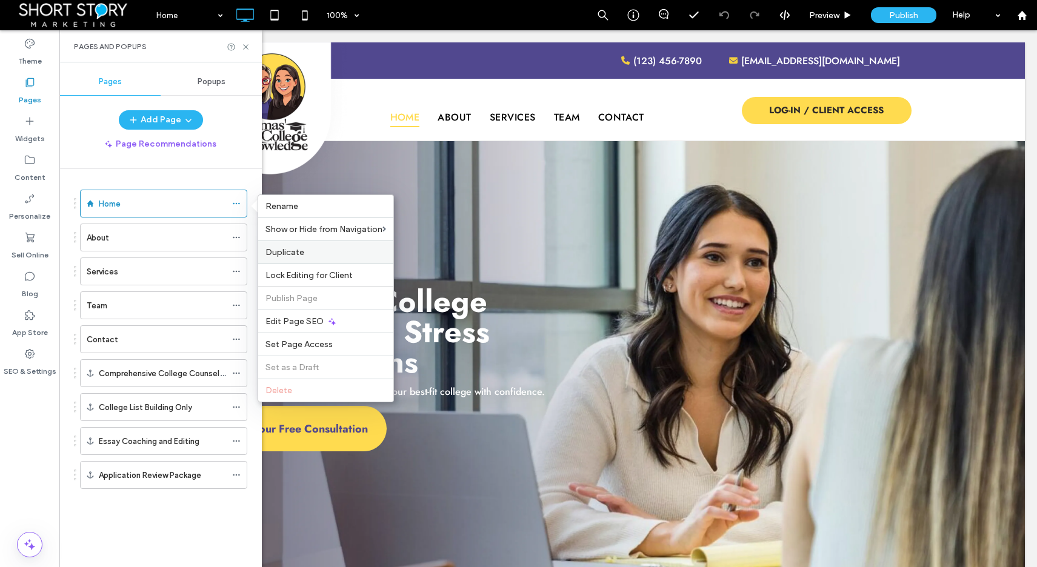
click at [312, 252] on label "Duplicate" at bounding box center [326, 252] width 121 height 10
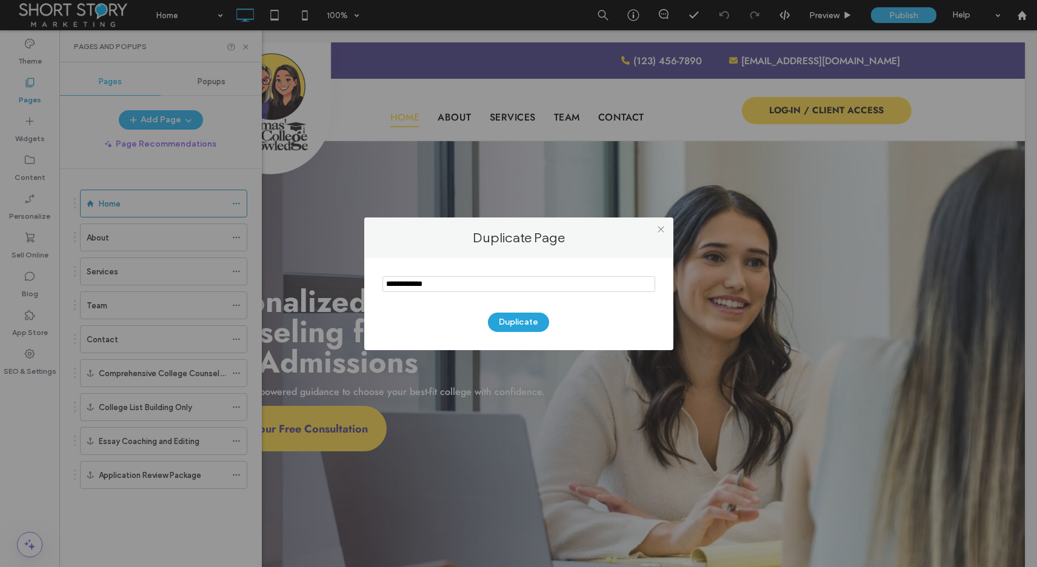
click at [506, 322] on button "Duplicate" at bounding box center [518, 322] width 61 height 19
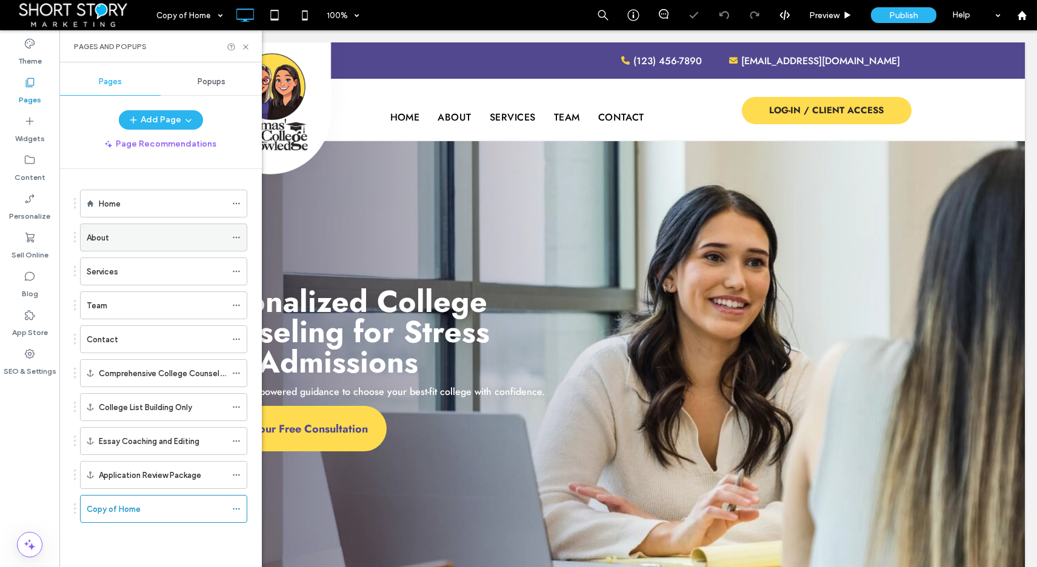
click at [239, 239] on icon at bounding box center [236, 237] width 8 height 8
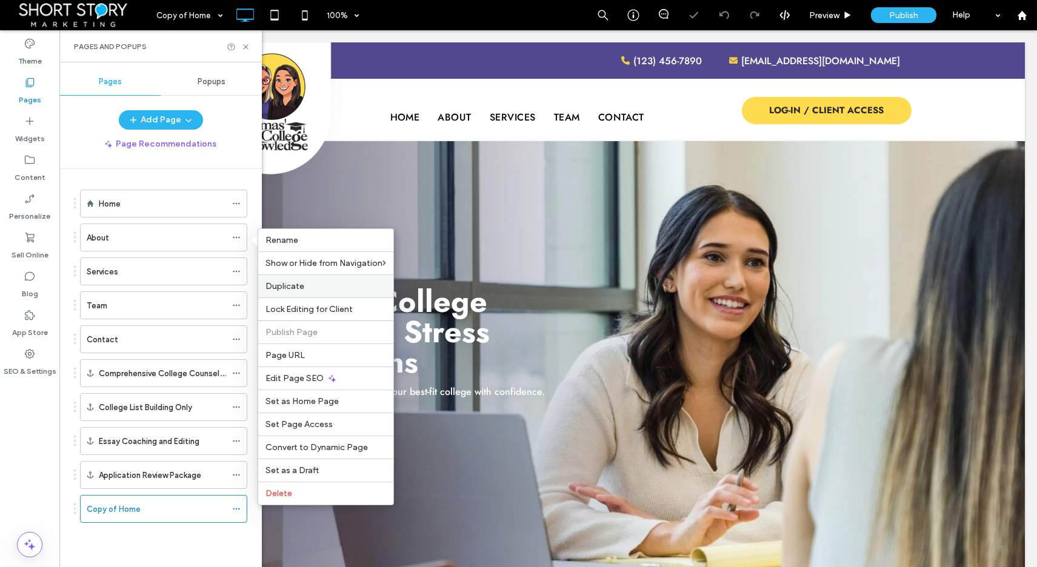
click at [287, 287] on span "Duplicate" at bounding box center [285, 286] width 39 height 10
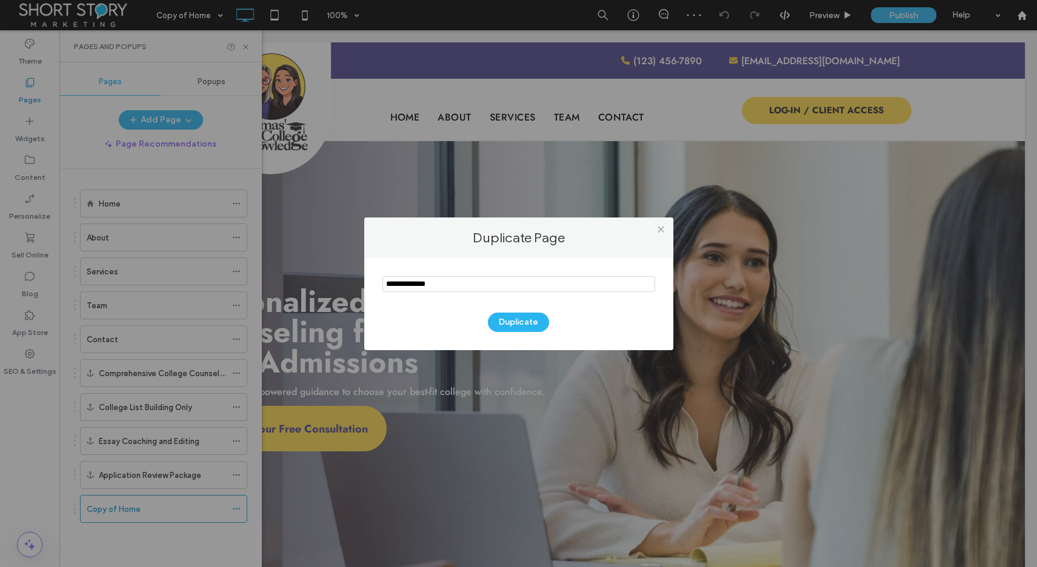
drag, startPoint x: 507, startPoint y: 325, endPoint x: 421, endPoint y: 300, distance: 89.6
click at [505, 324] on button "Duplicate" at bounding box center [518, 322] width 61 height 19
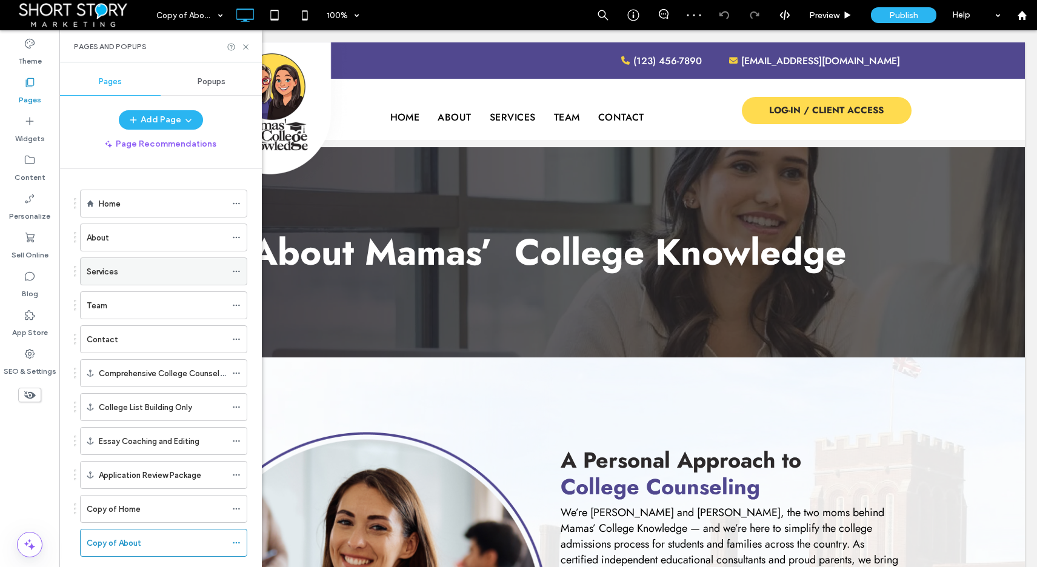
click at [235, 269] on icon at bounding box center [236, 271] width 8 height 8
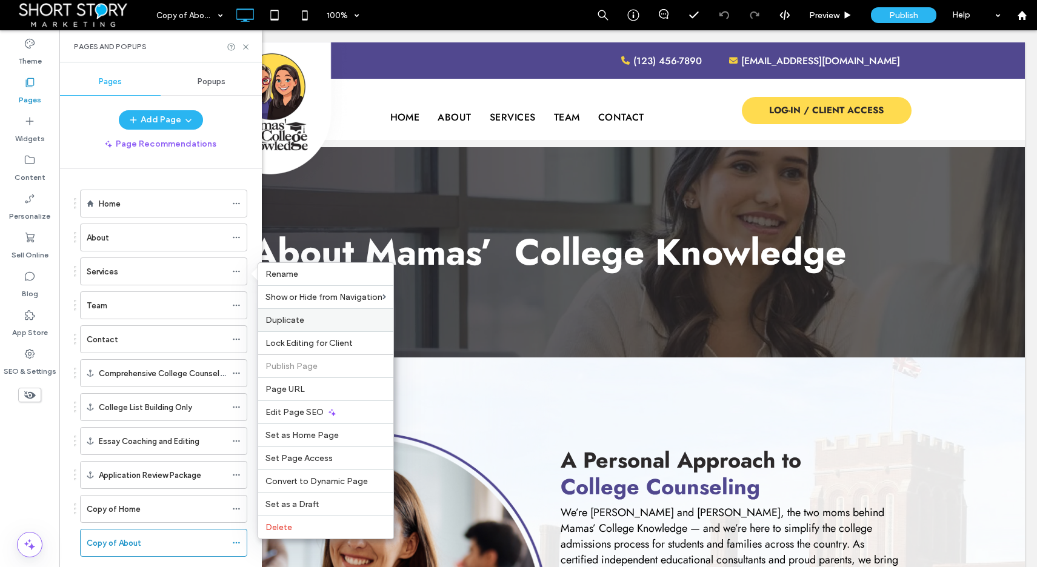
click at [289, 320] on span "Duplicate" at bounding box center [285, 320] width 39 height 10
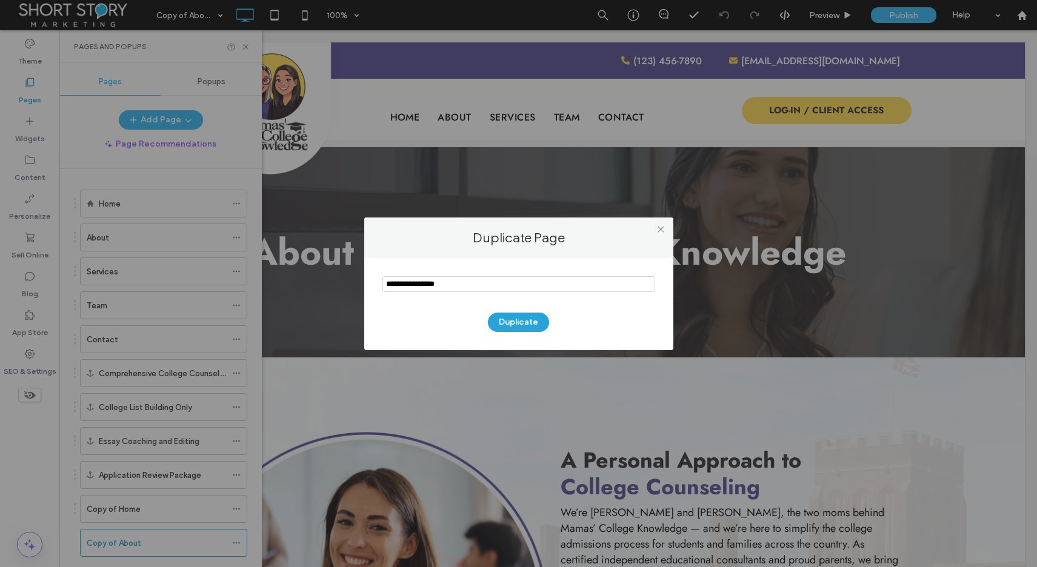
click at [521, 320] on button "Duplicate" at bounding box center [518, 322] width 61 height 19
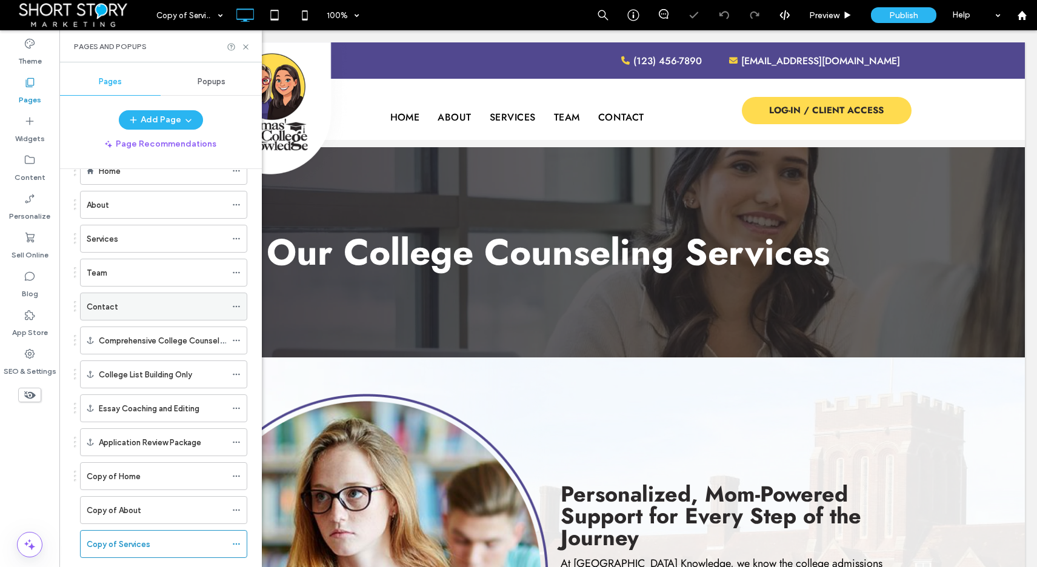
scroll to position [27, 0]
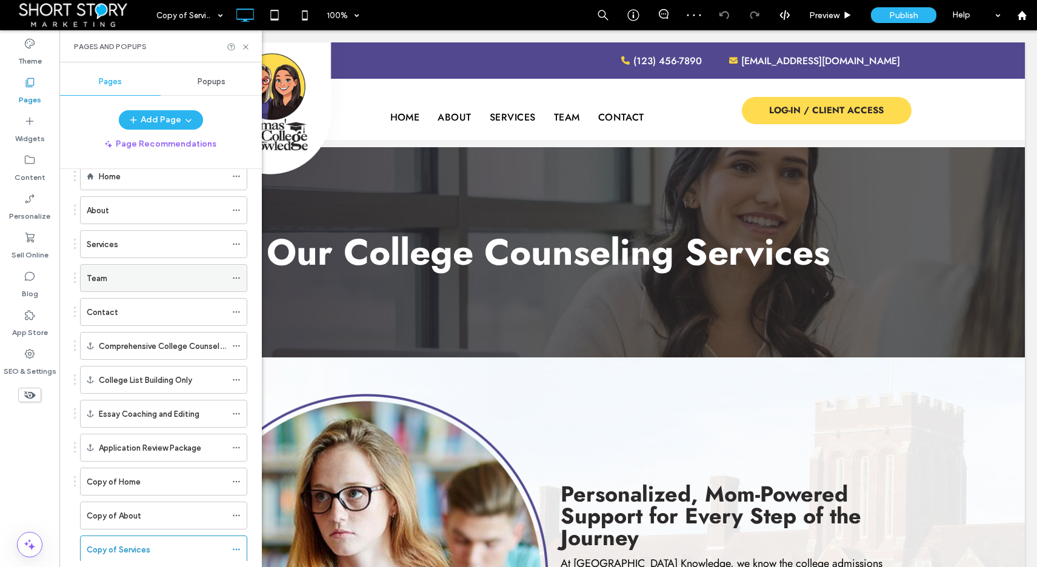
click at [235, 279] on icon at bounding box center [236, 278] width 8 height 8
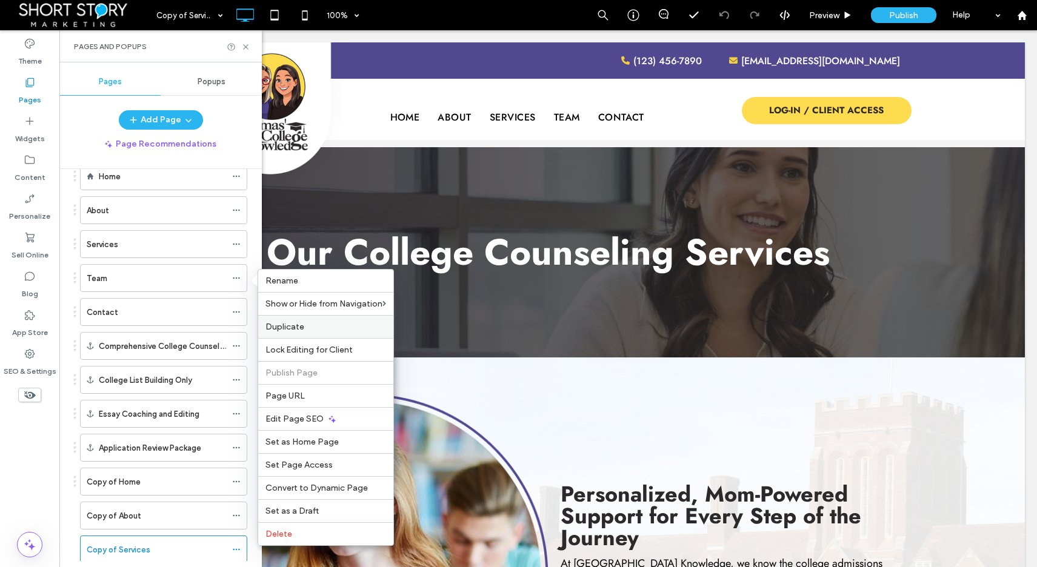
click at [304, 327] on label "Duplicate" at bounding box center [326, 327] width 121 height 10
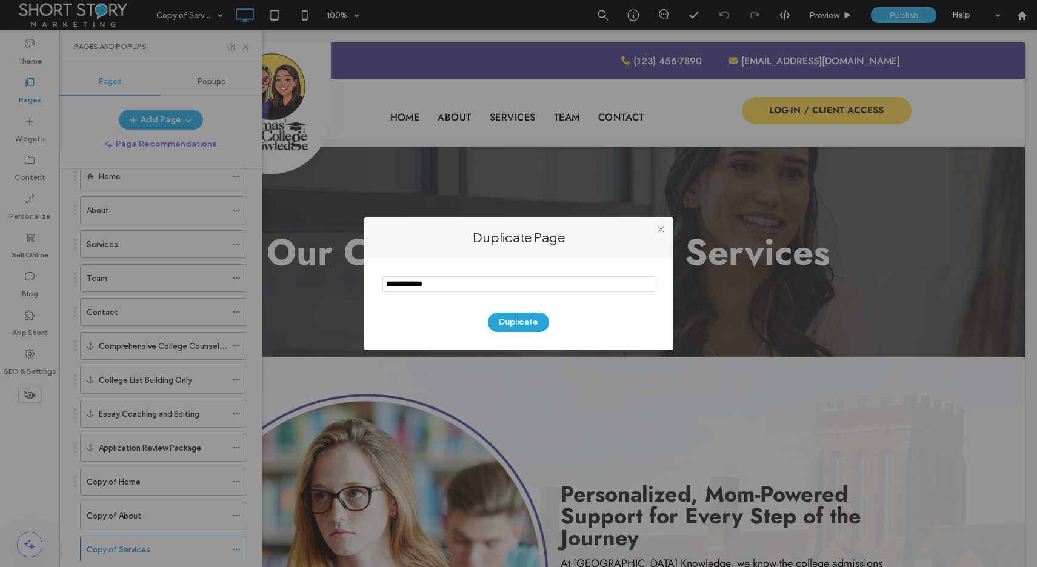
click at [529, 320] on button "Duplicate" at bounding box center [518, 322] width 61 height 19
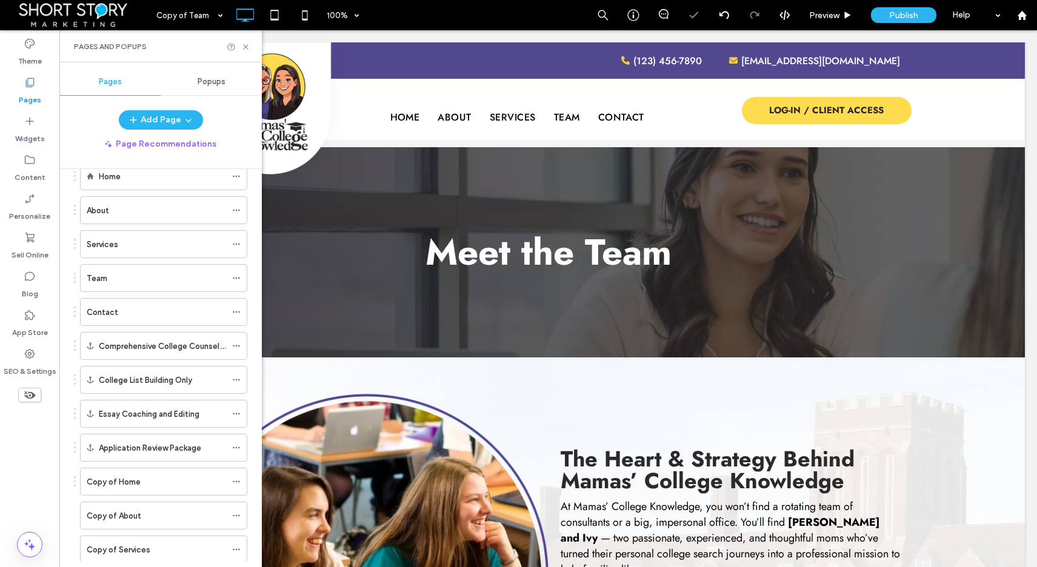
scroll to position [0, 0]
click at [236, 314] on icon at bounding box center [236, 312] width 8 height 8
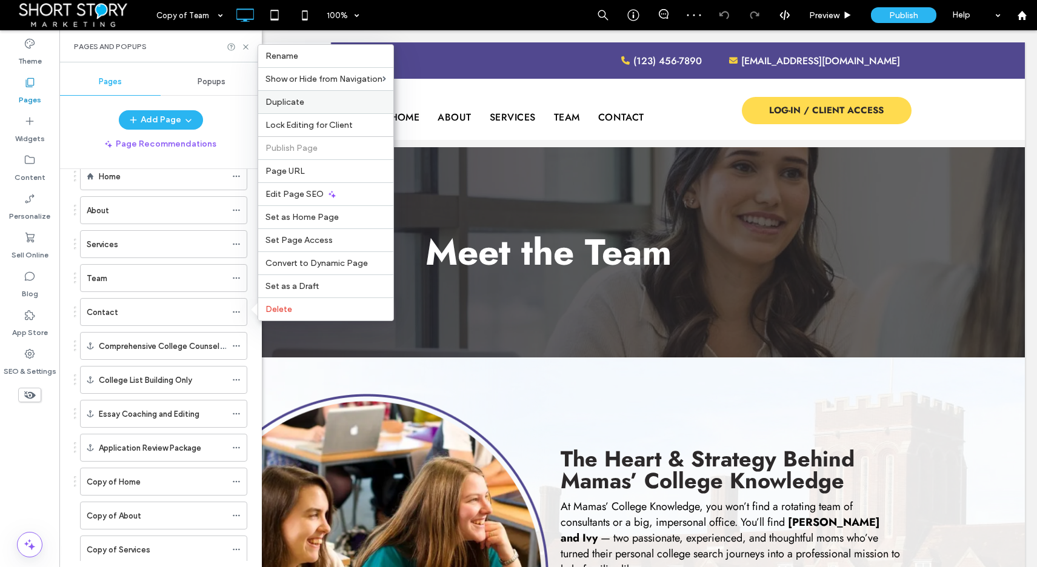
click at [305, 104] on label "Duplicate" at bounding box center [326, 102] width 121 height 10
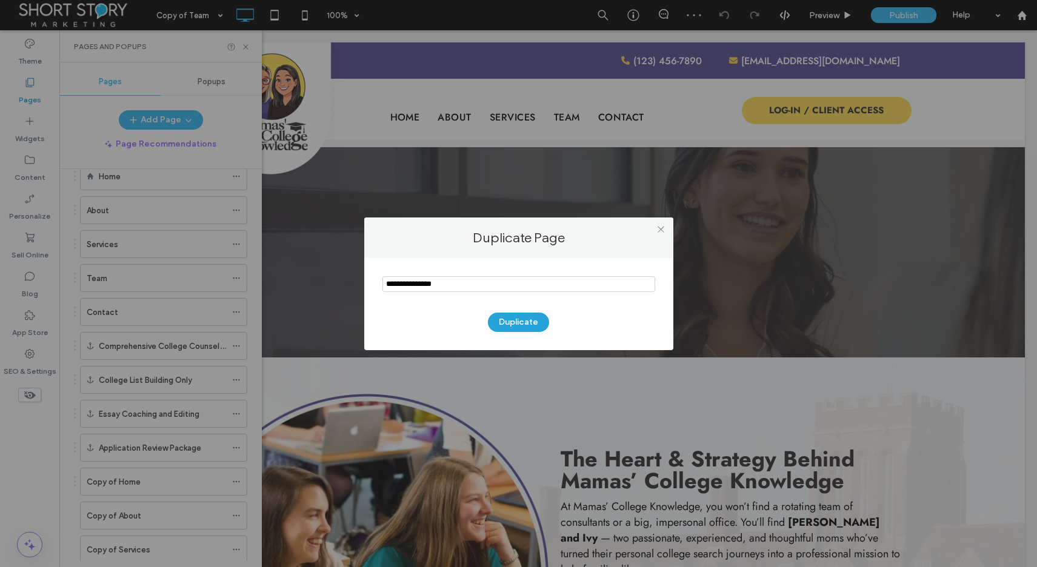
click at [502, 324] on button "Duplicate" at bounding box center [518, 322] width 61 height 19
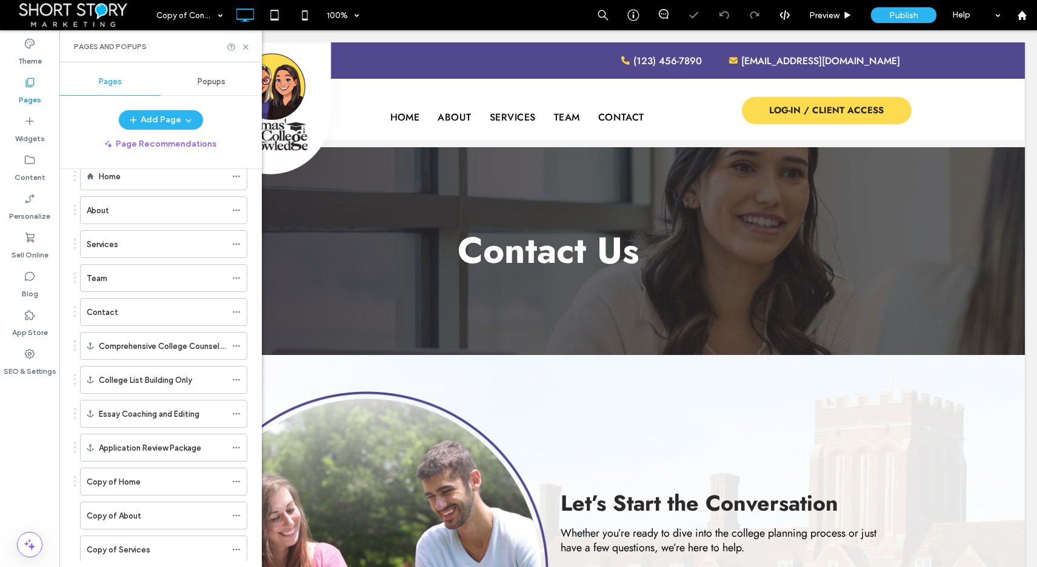
scroll to position [128, 0]
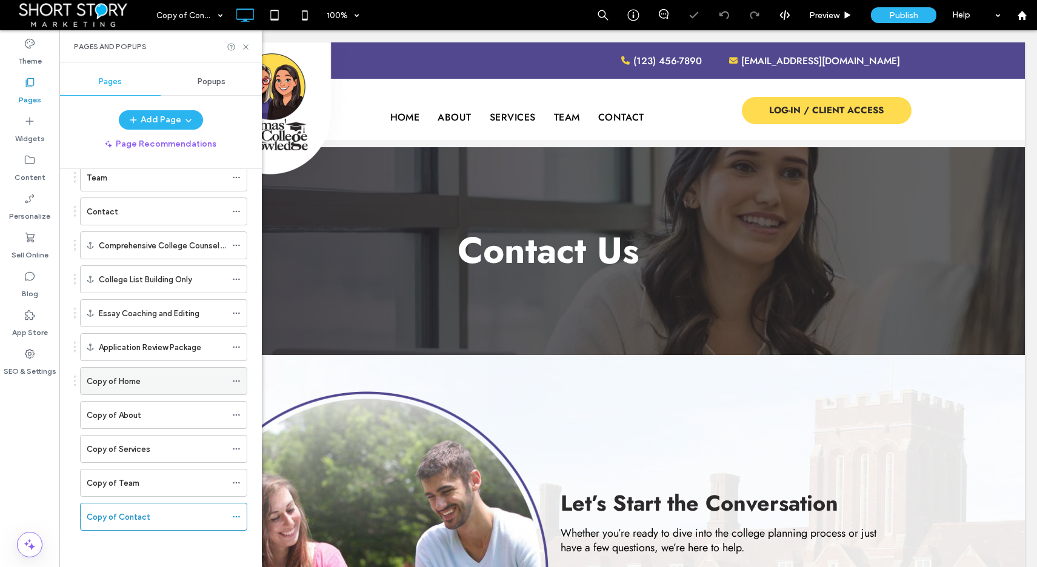
click at [237, 380] on icon at bounding box center [236, 381] width 8 height 8
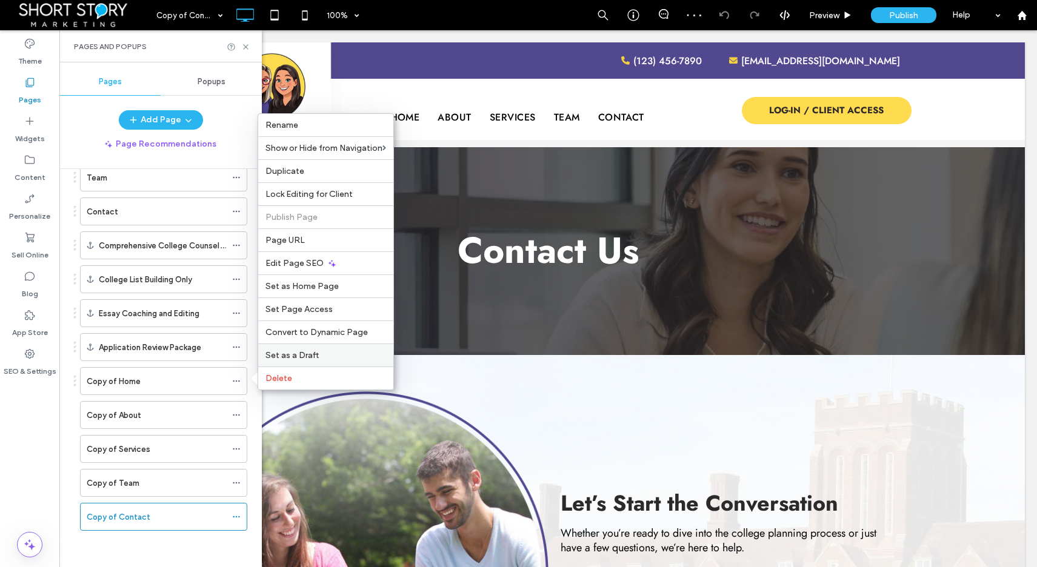
drag, startPoint x: 218, startPoint y: 328, endPoint x: 278, endPoint y: 358, distance: 67.8
click at [278, 358] on span "Set as a Draft" at bounding box center [292, 355] width 53 height 10
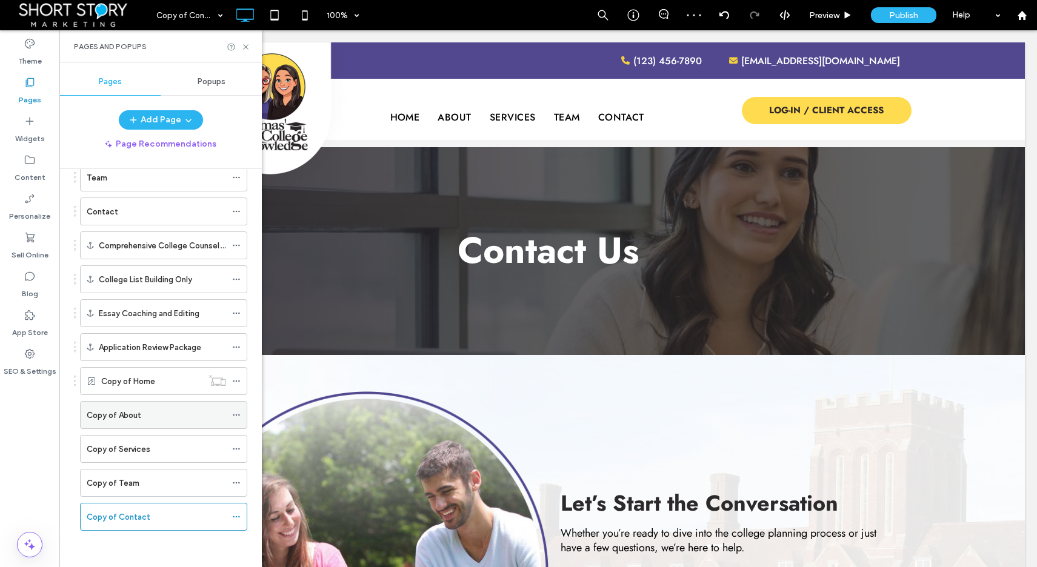
click at [239, 414] on icon at bounding box center [236, 415] width 8 height 8
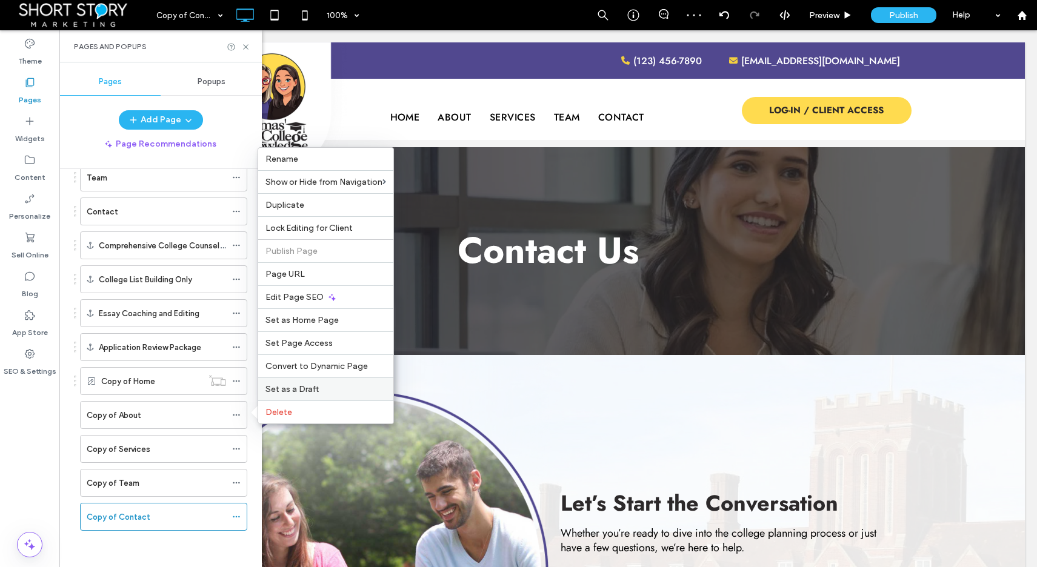
drag, startPoint x: 292, startPoint y: 386, endPoint x: 231, endPoint y: 356, distance: 67.5
click at [292, 386] on span "Set as a Draft" at bounding box center [292, 389] width 53 height 10
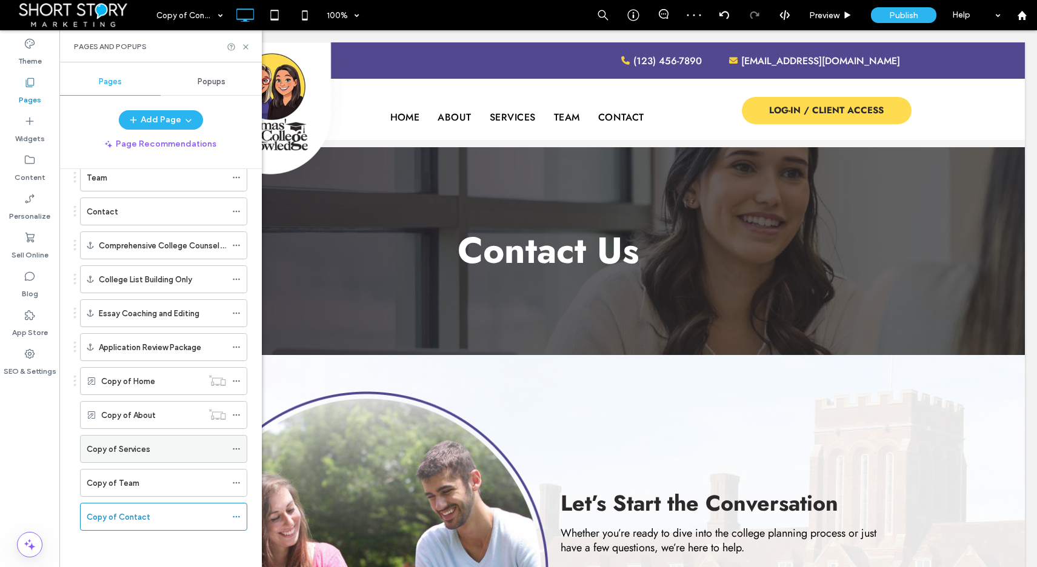
click at [238, 437] on div "Copy of Services" at bounding box center [163, 449] width 167 height 28
click at [237, 444] on span at bounding box center [236, 449] width 8 height 18
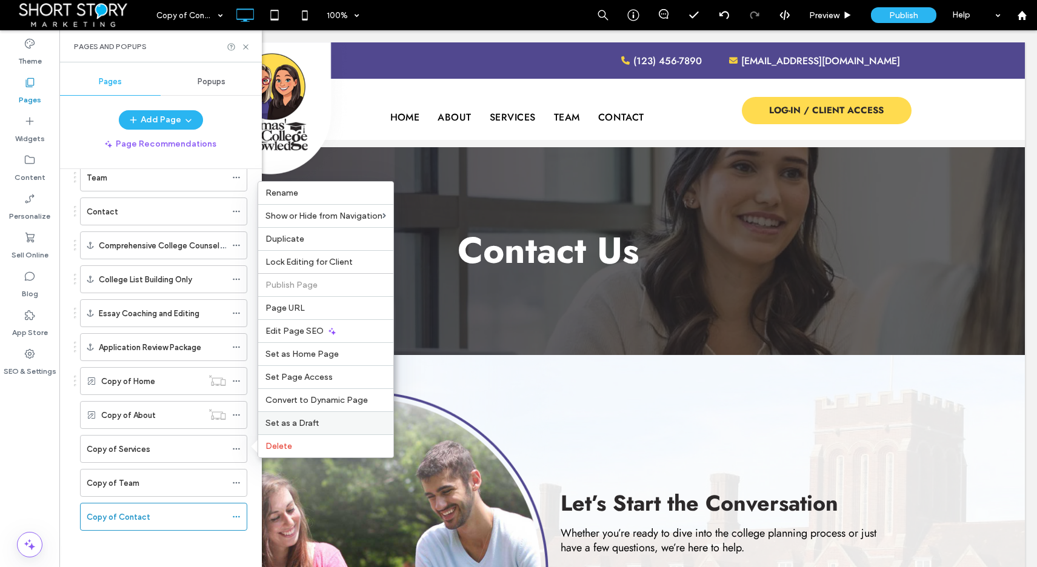
click at [295, 424] on span "Set as a Draft" at bounding box center [292, 423] width 53 height 10
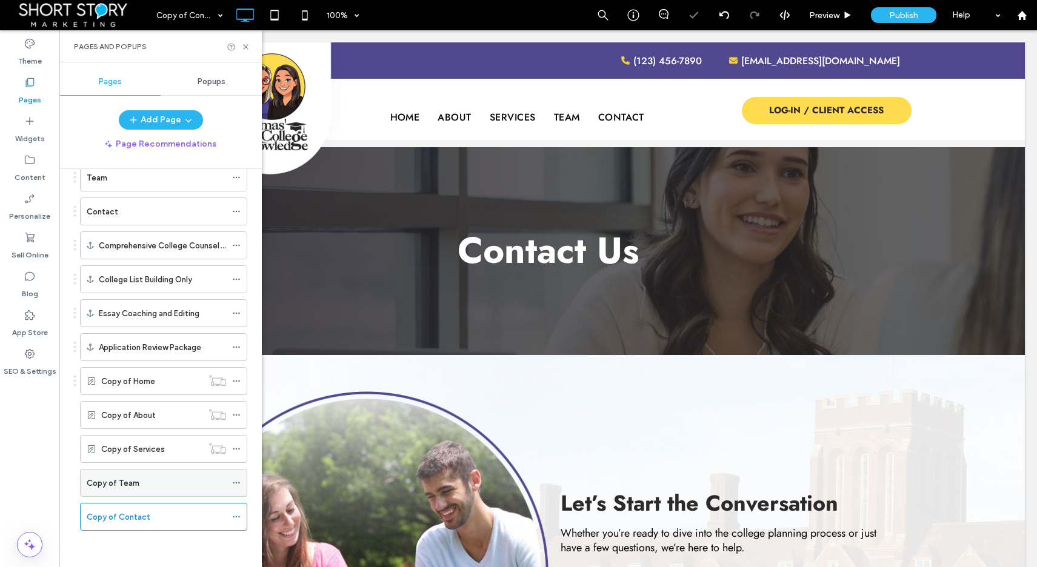
click at [236, 484] on icon at bounding box center [236, 483] width 8 height 8
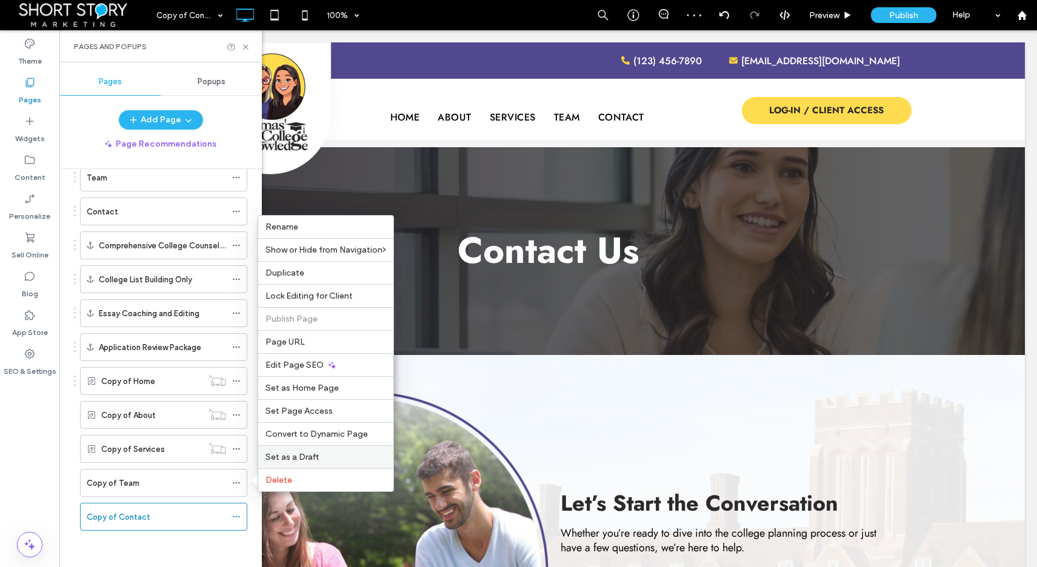
drag, startPoint x: 306, startPoint y: 457, endPoint x: 245, endPoint y: 427, distance: 67.5
click at [306, 457] on span "Set as a Draft" at bounding box center [292, 457] width 53 height 10
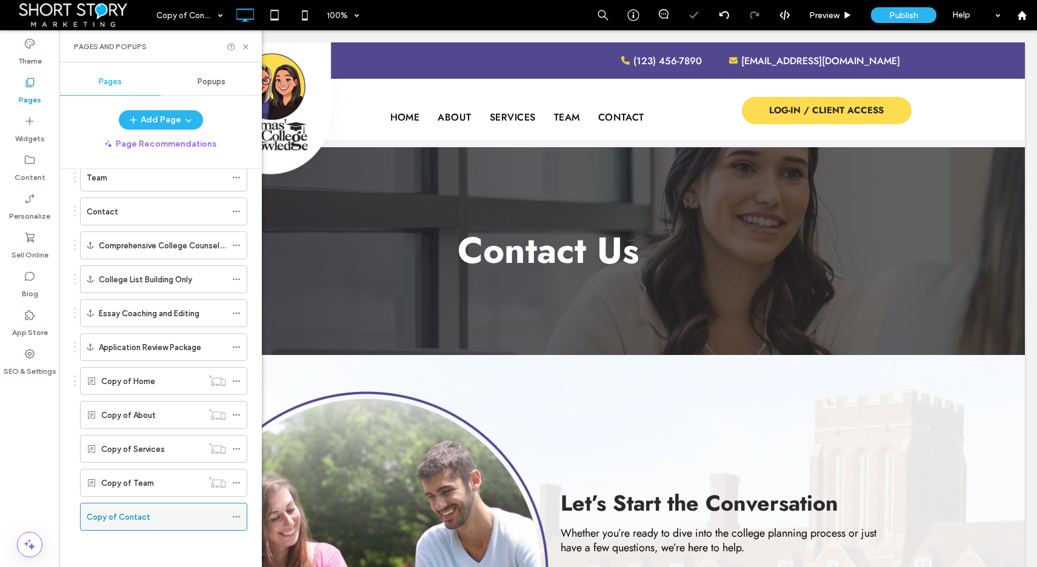
click at [237, 518] on icon at bounding box center [236, 517] width 8 height 8
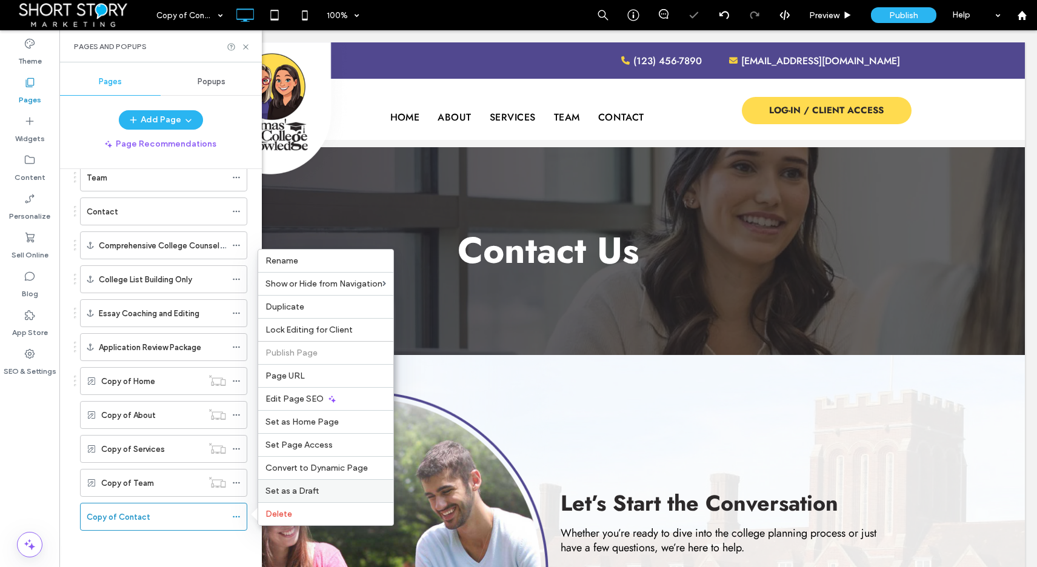
drag, startPoint x: 283, startPoint y: 492, endPoint x: 223, endPoint y: 462, distance: 66.7
click at [283, 492] on span "Set as a Draft" at bounding box center [292, 491] width 53 height 10
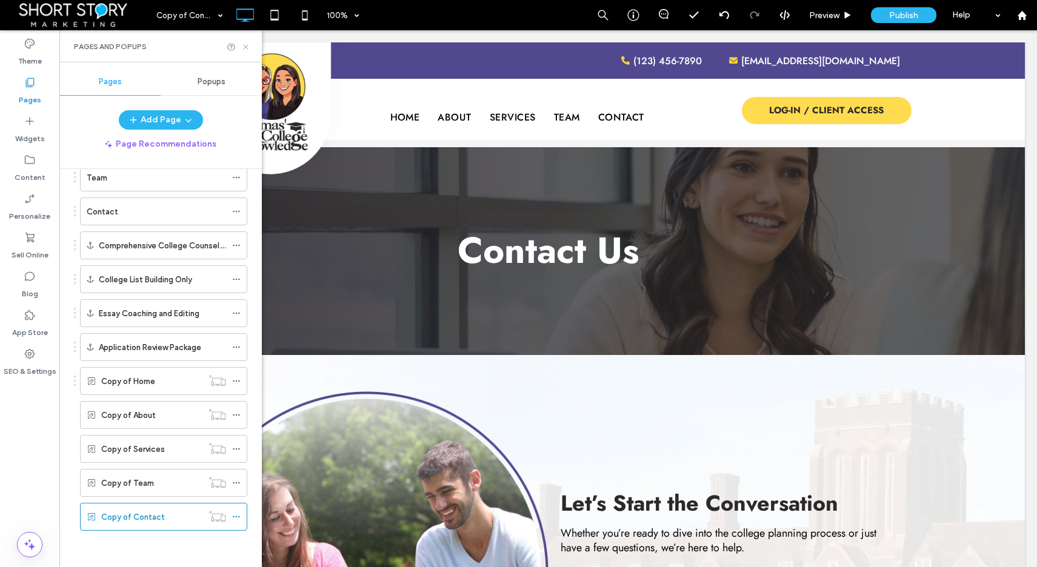
click at [246, 45] on icon at bounding box center [245, 46] width 9 height 9
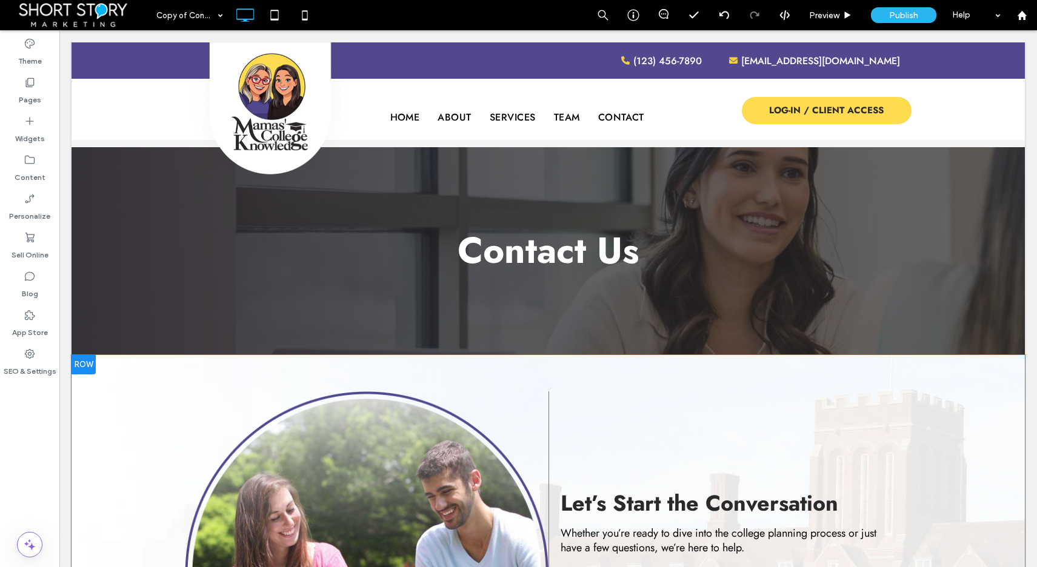
click at [122, 429] on div "Click To Paste Let’s Start the Conversation Whether you’re ready to dive into t…" at bounding box center [549, 573] width 954 height 437
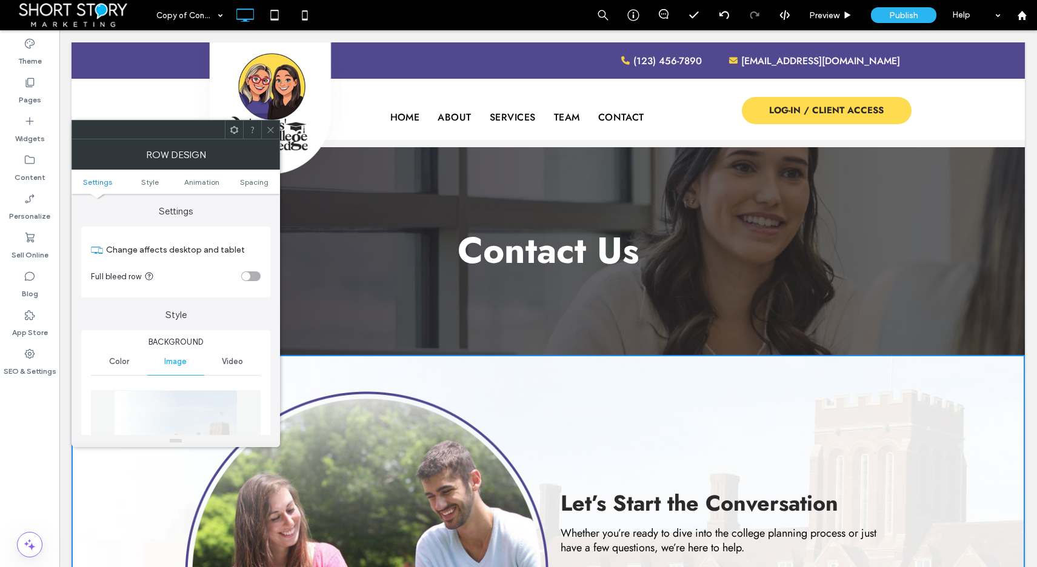
drag, startPoint x: 29, startPoint y: 403, endPoint x: 49, endPoint y: 392, distance: 23.1
click at [33, 400] on div "Theme Pages Widgets Content Personalize Sell Online Blog App Store SEO & Settin…" at bounding box center [29, 298] width 59 height 537
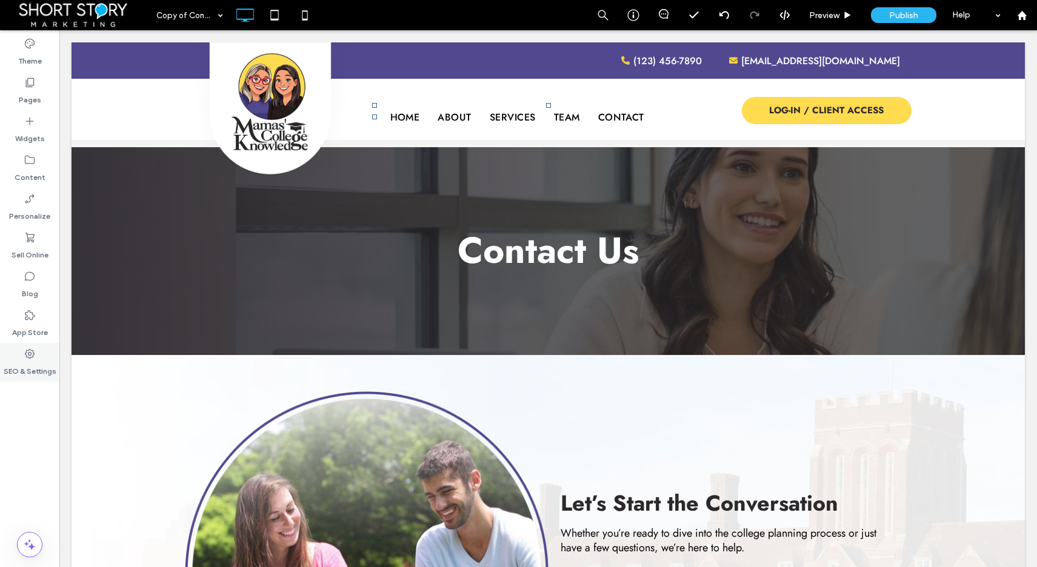
click at [34, 358] on icon at bounding box center [30, 354] width 12 height 12
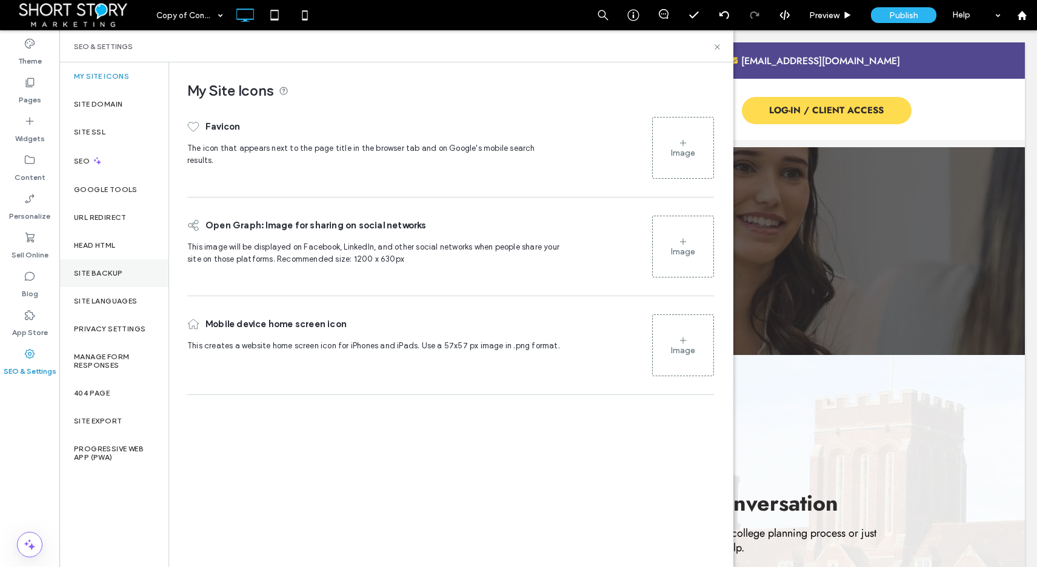
click at [105, 274] on label "Site Backup" at bounding box center [98, 273] width 49 height 8
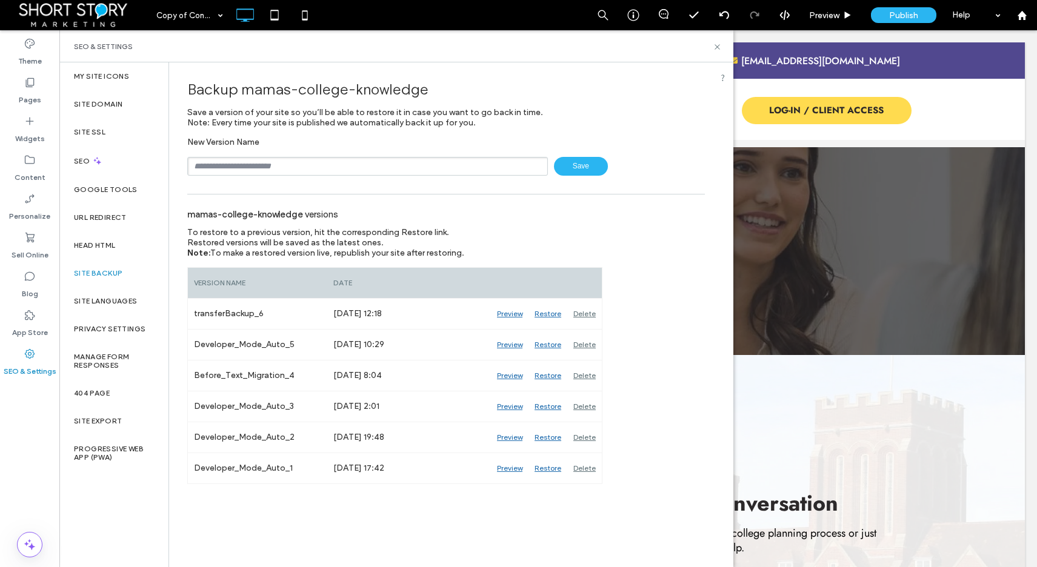
click at [578, 166] on span "Save" at bounding box center [581, 166] width 54 height 19
click at [722, 45] on div "SEO & Settings" at bounding box center [396, 46] width 674 height 32
click at [718, 45] on use at bounding box center [717, 46] width 5 height 5
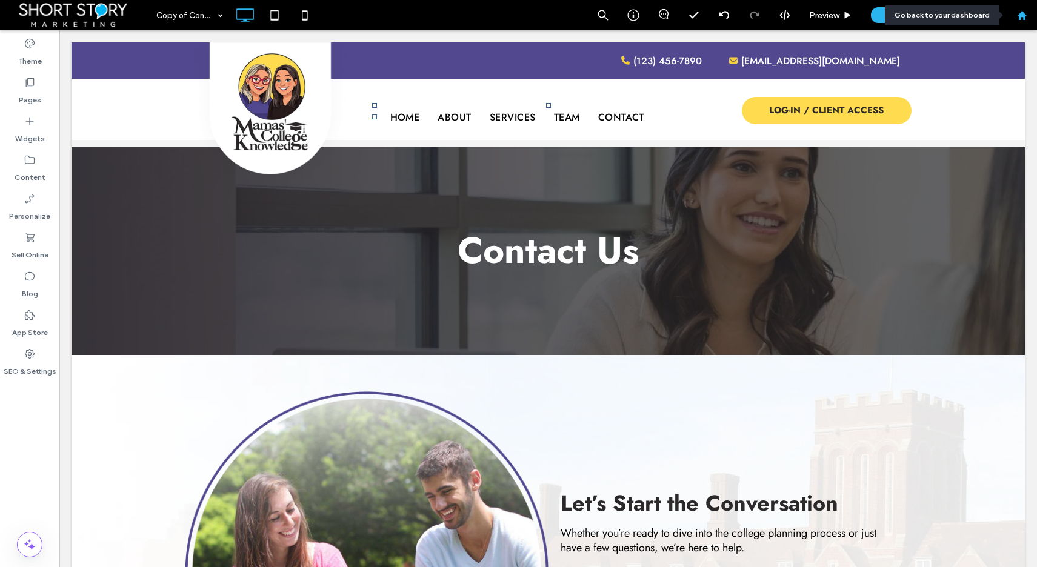
click at [1019, 10] on icon at bounding box center [1022, 15] width 10 height 10
